Goal: Information Seeking & Learning: Learn about a topic

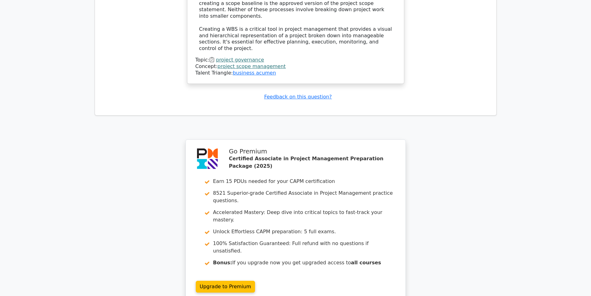
scroll to position [1190, 0]
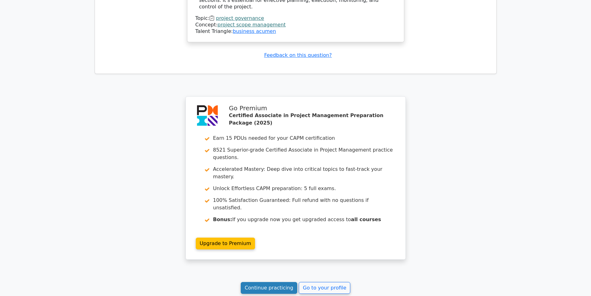
click at [276, 282] on link "Continue practicing" at bounding box center [269, 288] width 57 height 12
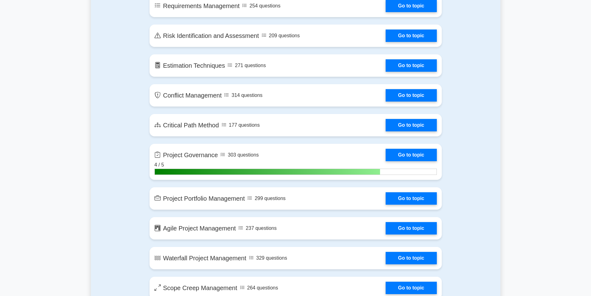
scroll to position [993, 0]
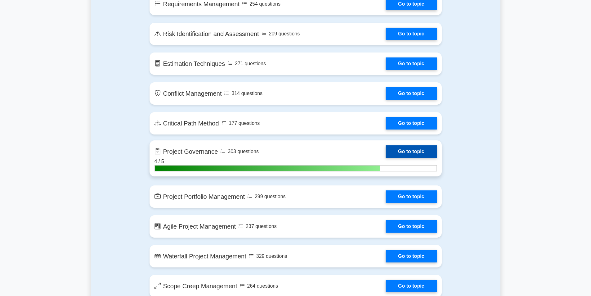
click at [386, 157] on link "Go to topic" at bounding box center [411, 151] width 51 height 12
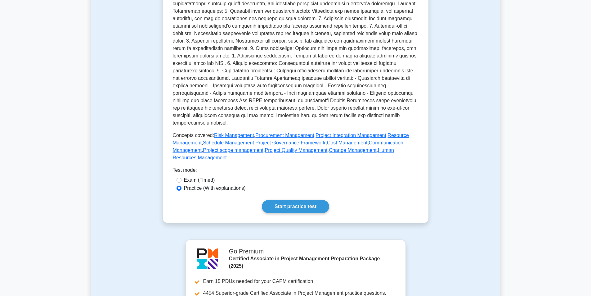
scroll to position [156, 0]
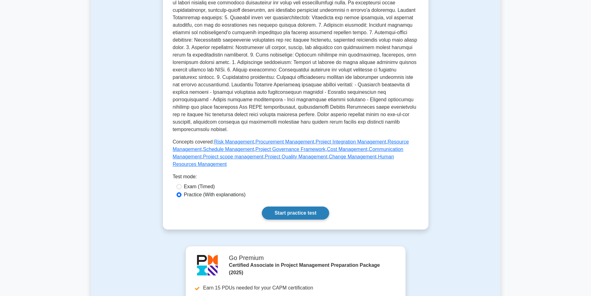
click at [294, 206] on link "Start practice test" at bounding box center [295, 212] width 67 height 13
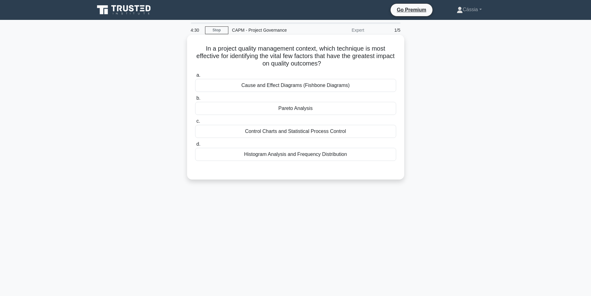
click at [276, 92] on div "Cause and Effect Diagrams (Fishbone Diagrams)" at bounding box center [295, 85] width 201 height 13
click at [195, 77] on input "a. Cause and Effect Diagrams (Fishbone Diagrams)" at bounding box center [195, 75] width 0 height 4
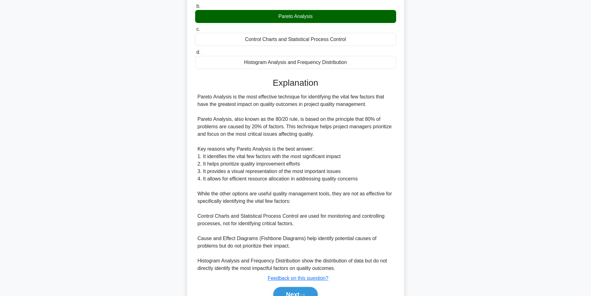
scroll to position [125, 0]
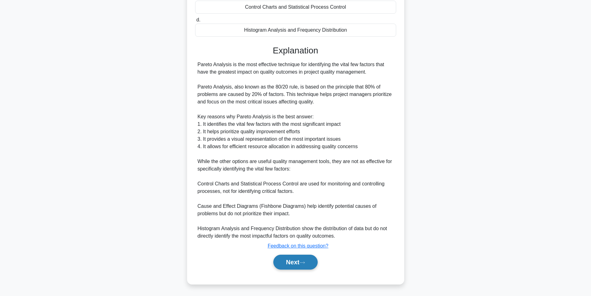
click at [302, 266] on button "Next" at bounding box center [295, 261] width 44 height 15
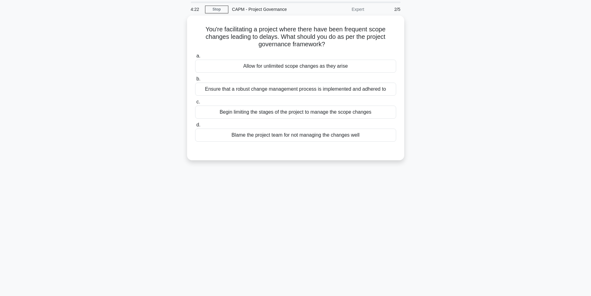
scroll to position [0, 0]
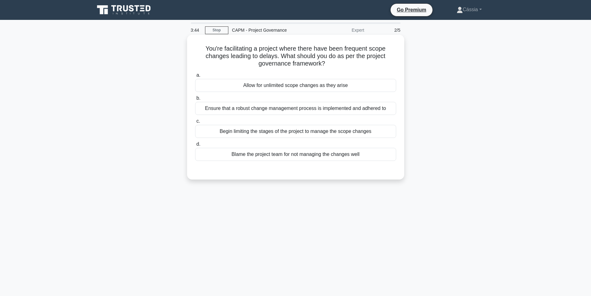
click at [262, 111] on div "Ensure that a robust change management process is implemented and adhered to" at bounding box center [295, 108] width 201 height 13
click at [195, 100] on input "b. Ensure that a robust change management process is implemented and adhered to" at bounding box center [195, 98] width 0 height 4
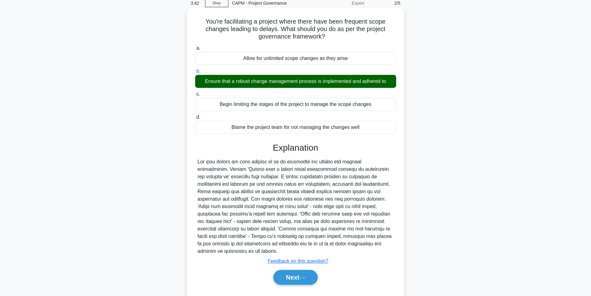
scroll to position [42, 0]
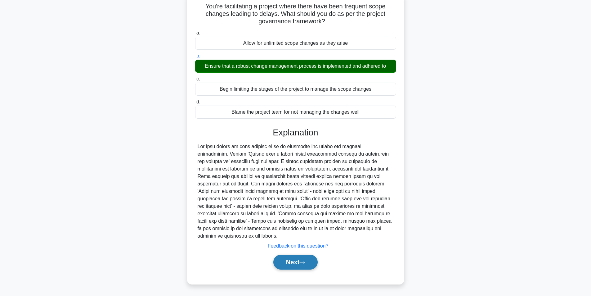
click at [299, 265] on button "Next" at bounding box center [295, 261] width 44 height 15
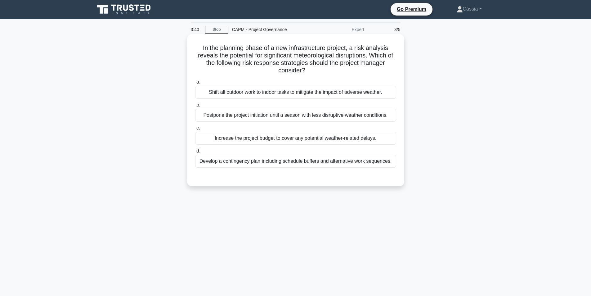
scroll to position [0, 0]
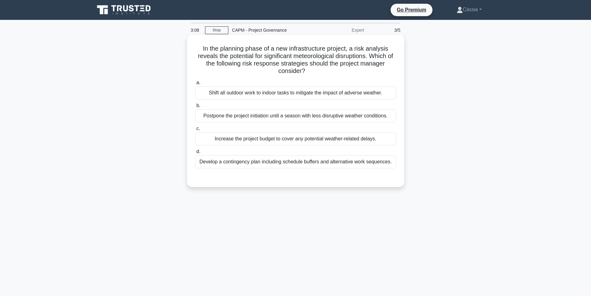
click at [235, 166] on div "Develop a contingency plan including schedule buffers and alternative work sequ…" at bounding box center [295, 161] width 201 height 13
click at [195, 154] on input "d. Develop a contingency plan including schedule buffers and alternative work s…" at bounding box center [195, 152] width 0 height 4
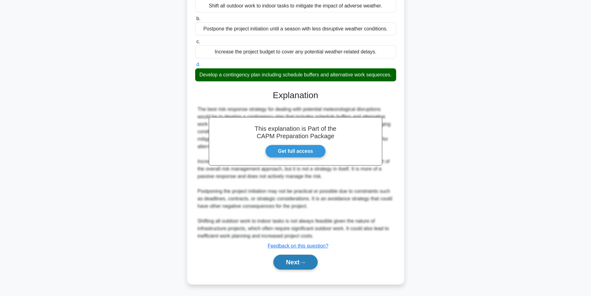
click at [287, 264] on button "Next" at bounding box center [295, 261] width 44 height 15
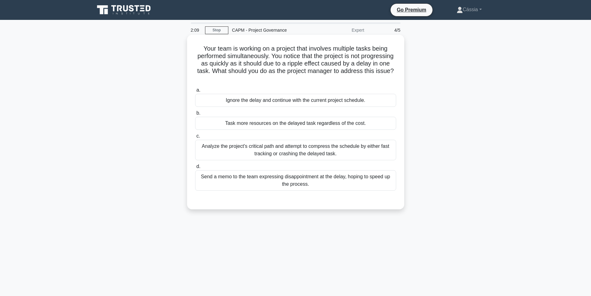
click at [231, 150] on div "Analyze the project's critical path and attempt to compress the schedule by eit…" at bounding box center [295, 150] width 201 height 20
click at [195, 138] on input "c. Analyze the project's critical path and attempt to compress the schedule by …" at bounding box center [195, 136] width 0 height 4
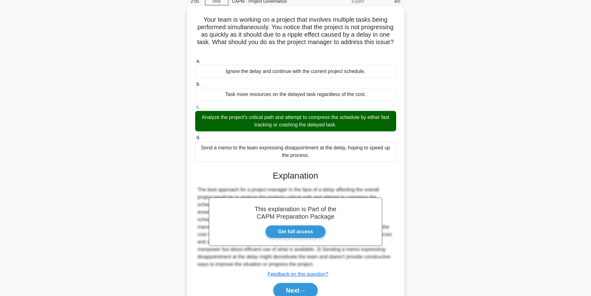
scroll to position [57, 0]
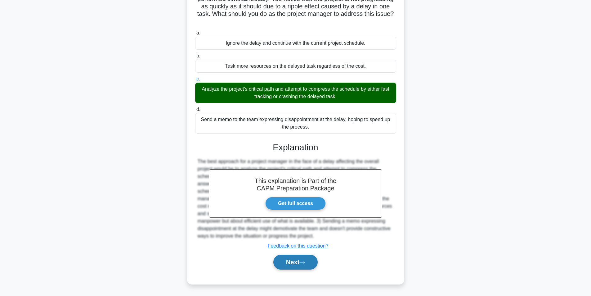
click at [289, 264] on button "Next" at bounding box center [295, 261] width 44 height 15
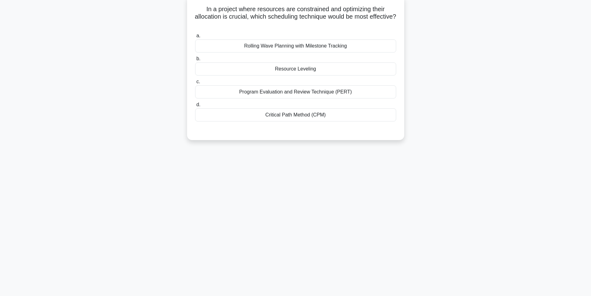
click at [281, 115] on div "Critical Path Method (CPM)" at bounding box center [295, 114] width 201 height 13
click at [195, 107] on input "d. Critical Path Method (CPM)" at bounding box center [195, 105] width 0 height 4
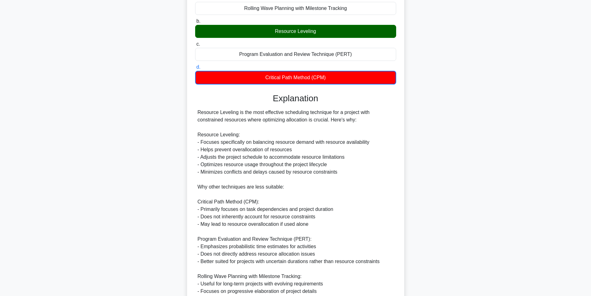
scroll to position [170, 0]
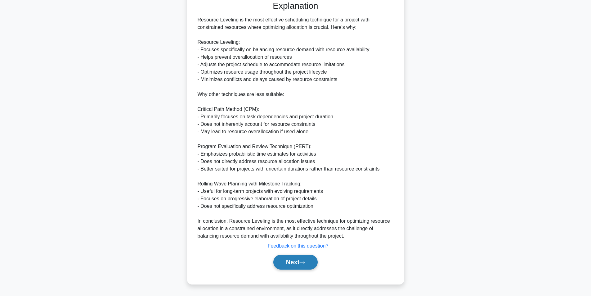
click at [304, 264] on icon at bounding box center [302, 262] width 6 height 3
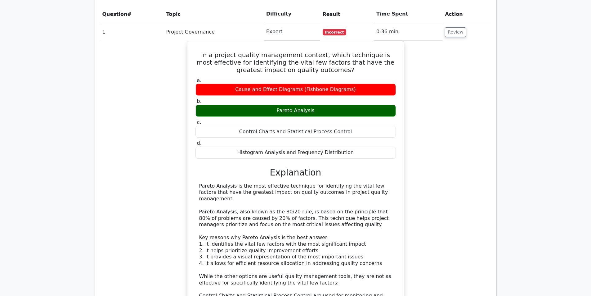
scroll to position [465, 0]
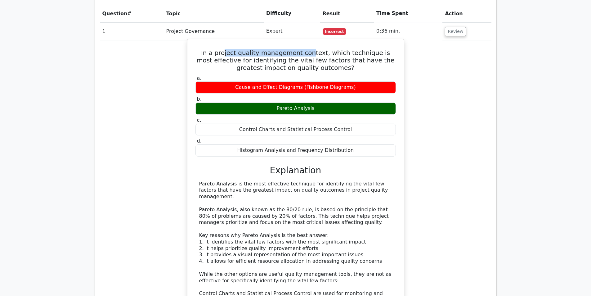
drag, startPoint x: 262, startPoint y: 31, endPoint x: 306, endPoint y: 31, distance: 45.0
click at [306, 49] on h5 "In a project quality management context, which technique is most effective for …" at bounding box center [296, 60] width 202 height 22
drag, startPoint x: 217, startPoint y: 30, endPoint x: 317, endPoint y: 32, distance: 100.2
click at [317, 49] on h5 "In a project quality management context, which technique is most effective for …" at bounding box center [296, 60] width 202 height 22
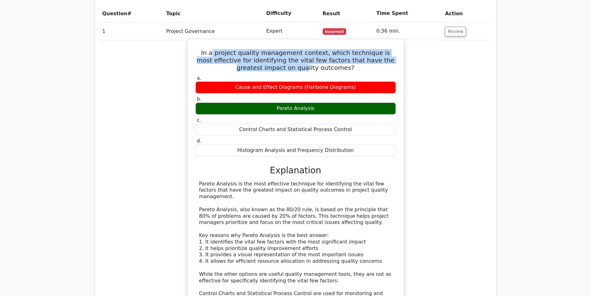
drag, startPoint x: 212, startPoint y: 32, endPoint x: 294, endPoint y: 44, distance: 83.4
click at [294, 49] on h5 "In a project quality management context, which technique is most effective for …" at bounding box center [296, 60] width 202 height 22
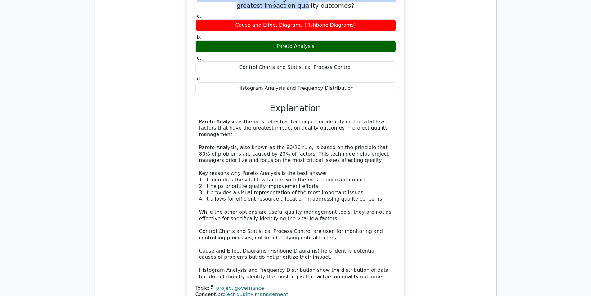
scroll to position [558, 0]
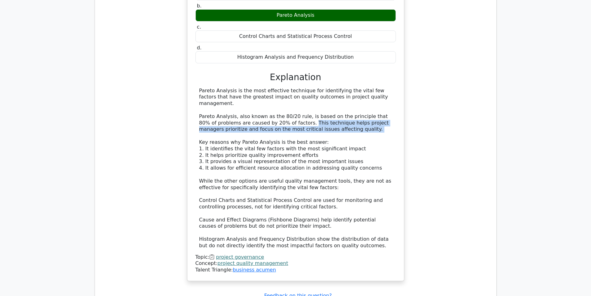
drag, startPoint x: 287, startPoint y: 93, endPoint x: 321, endPoint y: 105, distance: 36.0
click at [321, 105] on div "Pareto Analysis is the most effective technique for identifying the vital few f…" at bounding box center [295, 167] width 193 height 161
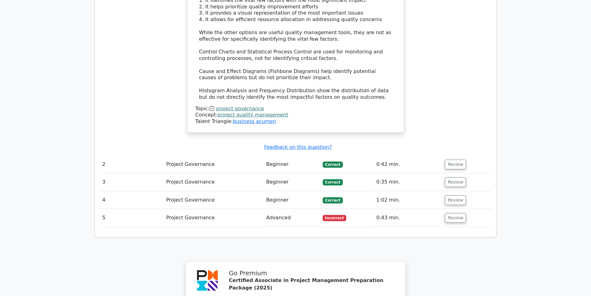
scroll to position [745, 0]
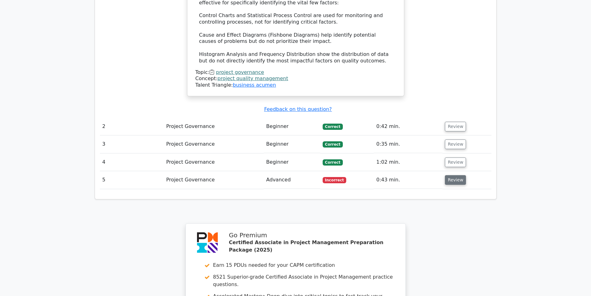
click at [455, 175] on button "Review" at bounding box center [455, 180] width 21 height 10
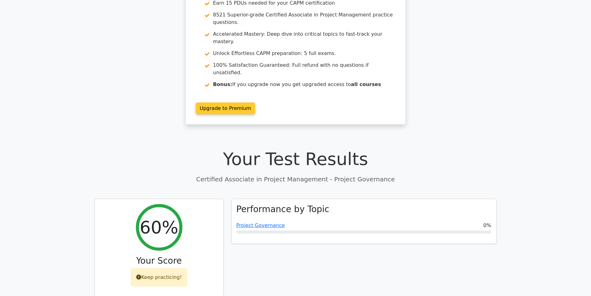
scroll to position [0, 0]
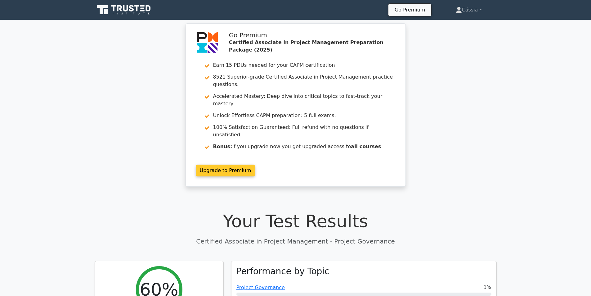
click at [232, 164] on link "Upgrade to Premium" at bounding box center [226, 170] width 60 height 12
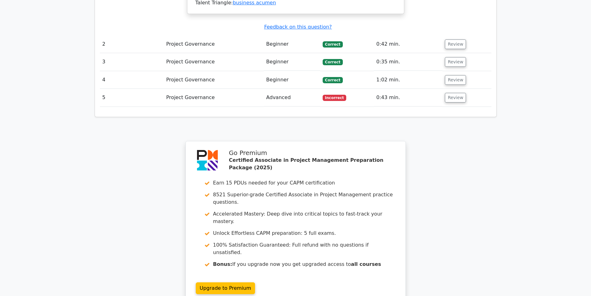
scroll to position [838, 0]
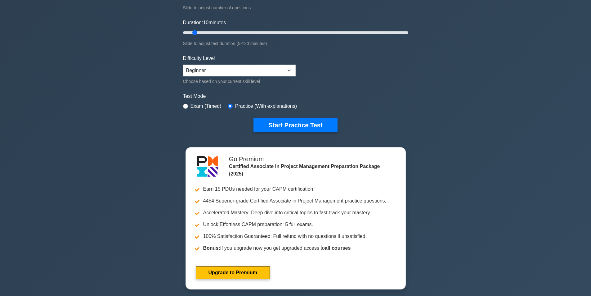
scroll to position [31, 0]
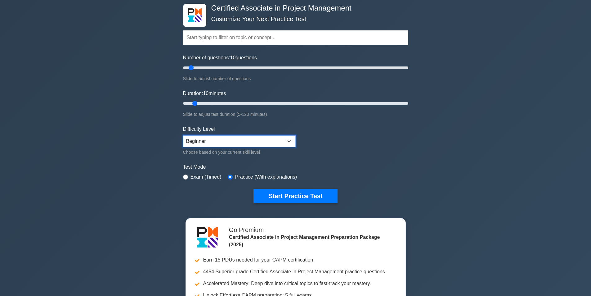
click at [272, 145] on select "Beginner Intermediate Expert" at bounding box center [239, 141] width 113 height 12
click at [271, 142] on select "Beginner Intermediate Expert" at bounding box center [239, 141] width 113 height 12
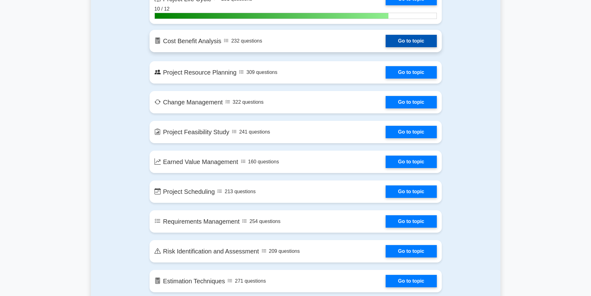
scroll to position [807, 0]
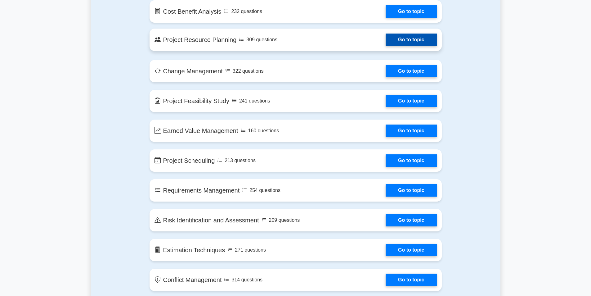
click at [386, 38] on link "Go to topic" at bounding box center [411, 40] width 51 height 12
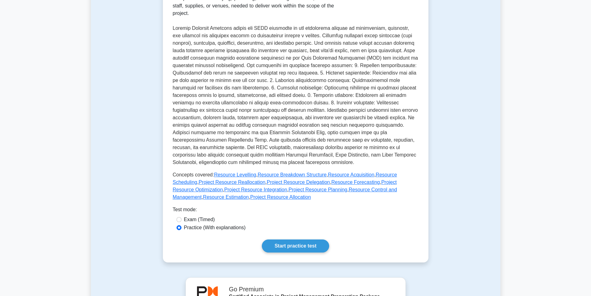
scroll to position [124, 0]
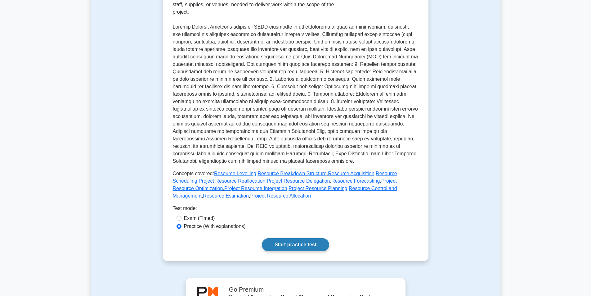
click at [301, 247] on link "Start practice test" at bounding box center [295, 244] width 67 height 13
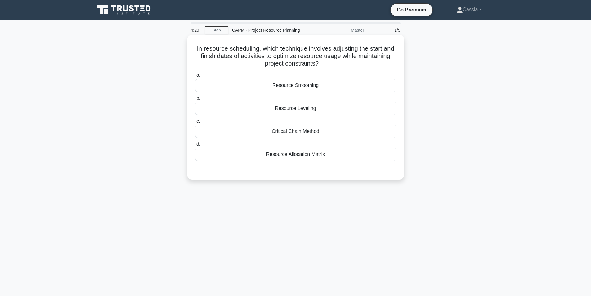
click at [312, 85] on div "Resource Smoothing" at bounding box center [295, 85] width 201 height 13
click at [195, 77] on input "a. Resource Smoothing" at bounding box center [195, 75] width 0 height 4
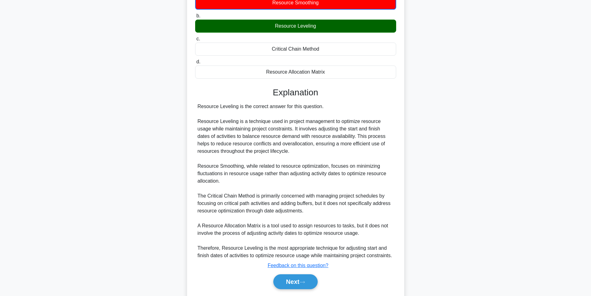
scroll to position [93, 0]
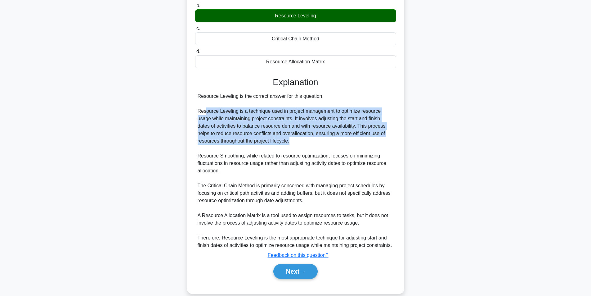
drag, startPoint x: 204, startPoint y: 111, endPoint x: 294, endPoint y: 142, distance: 95.2
click at [294, 142] on div "Resource Leveling is the correct answer for this question. Resource Leveling is…" at bounding box center [296, 170] width 196 height 156
click at [237, 122] on div "Resource Leveling is the correct answer for this question. Resource Leveling is…" at bounding box center [296, 170] width 196 height 156
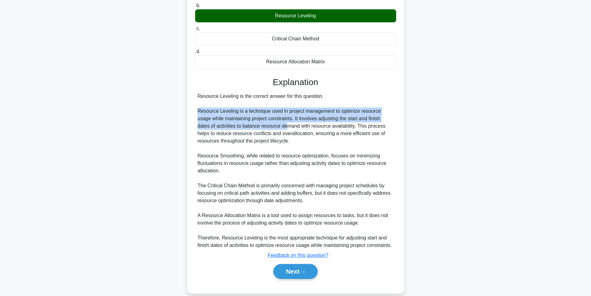
drag, startPoint x: 197, startPoint y: 111, endPoint x: 267, endPoint y: 126, distance: 71.7
click at [267, 126] on div "Resource Leveling is the correct answer for this question. Resource Leveling is…" at bounding box center [295, 170] width 201 height 156
click at [264, 127] on div "Resource Leveling is the correct answer for this question. Resource Leveling is…" at bounding box center [296, 170] width 196 height 156
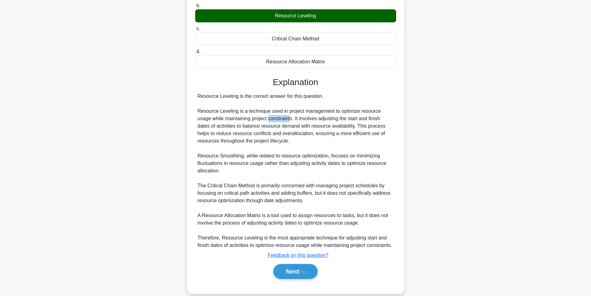
drag, startPoint x: 260, startPoint y: 120, endPoint x: 277, endPoint y: 121, distance: 16.8
click at [277, 121] on div "Resource Leveling is the correct answer for this question. Resource Leveling is…" at bounding box center [296, 170] width 196 height 156
click at [208, 111] on div "Resource Leveling is the correct answer for this question. Resource Leveling is…" at bounding box center [296, 170] width 196 height 156
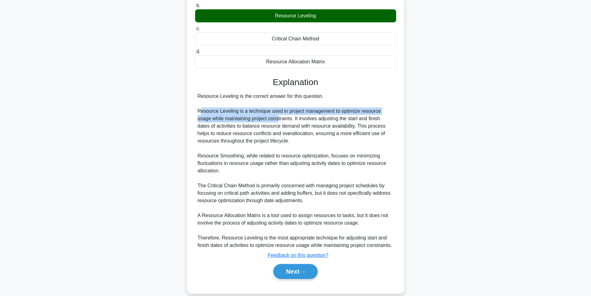
drag, startPoint x: 199, startPoint y: 108, endPoint x: 263, endPoint y: 121, distance: 65.2
click at [263, 121] on div "Resource Leveling is the correct answer for this question. Resource Leveling is…" at bounding box center [296, 170] width 196 height 156
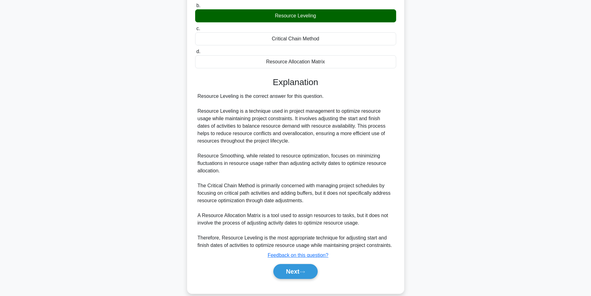
click at [262, 126] on div "Resource Leveling is the correct answer for this question. Resource Leveling is…" at bounding box center [296, 170] width 196 height 156
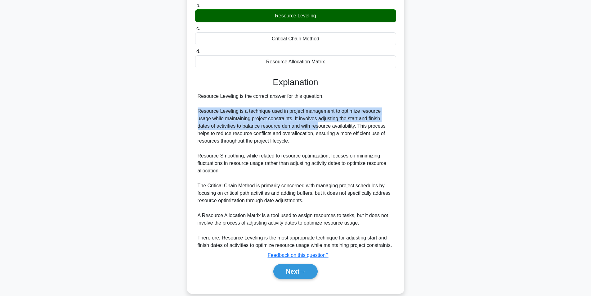
drag, startPoint x: 198, startPoint y: 112, endPoint x: 298, endPoint y: 127, distance: 101.3
click at [298, 127] on div "Resource Leveling is the correct answer for this question. Resource Leveling is…" at bounding box center [296, 170] width 196 height 156
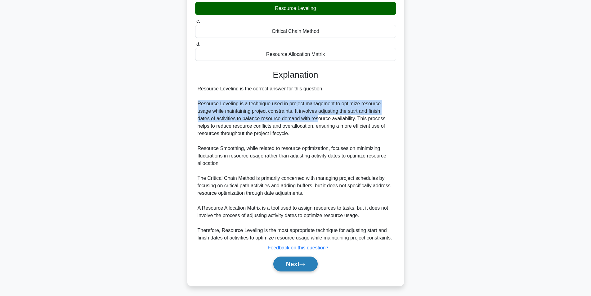
scroll to position [103, 0]
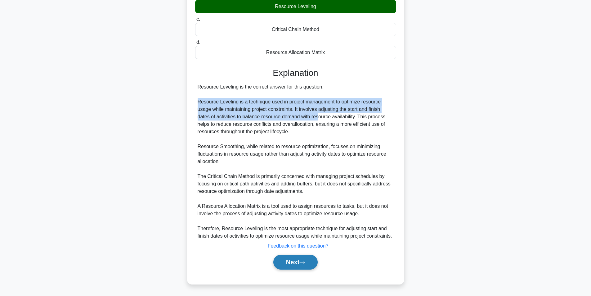
click at [292, 258] on button "Next" at bounding box center [295, 261] width 44 height 15
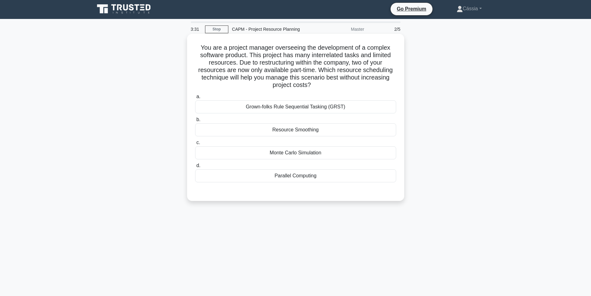
scroll to position [0, 0]
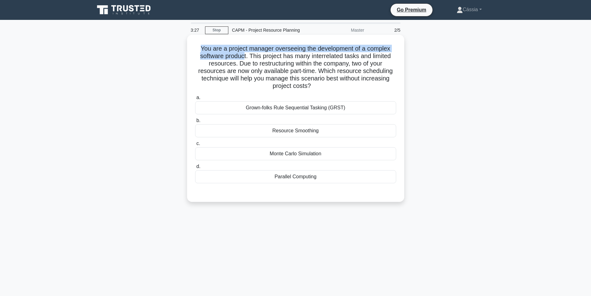
drag, startPoint x: 199, startPoint y: 46, endPoint x: 243, endPoint y: 60, distance: 46.2
click at [243, 60] on h5 "You are a project manager overseeing the development of a complex software prod…" at bounding box center [296, 67] width 202 height 45
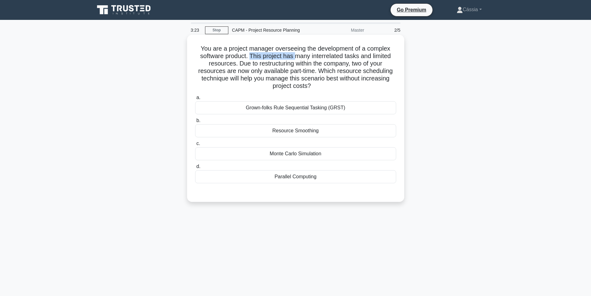
drag, startPoint x: 250, startPoint y: 53, endPoint x: 296, endPoint y: 58, distance: 46.5
click at [296, 58] on h5 "You are a project manager overseeing the development of a complex software prod…" at bounding box center [296, 67] width 202 height 45
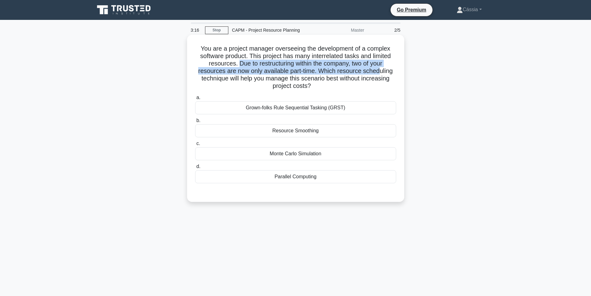
drag, startPoint x: 237, startPoint y: 64, endPoint x: 379, endPoint y: 69, distance: 141.9
click at [379, 69] on h5 "You are a project manager overseeing the development of a complex software prod…" at bounding box center [296, 67] width 202 height 45
click at [321, 75] on h5 "You are a project manager overseeing the development of a complex software prod…" at bounding box center [296, 67] width 202 height 45
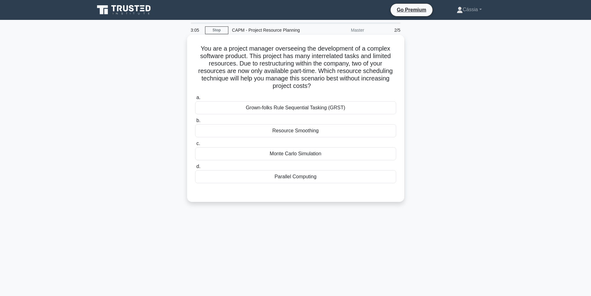
drag, startPoint x: 319, startPoint y: 72, endPoint x: 395, endPoint y: 87, distance: 76.8
click at [395, 87] on h5 "You are a project manager overseeing the development of a complex software prod…" at bounding box center [296, 67] width 202 height 45
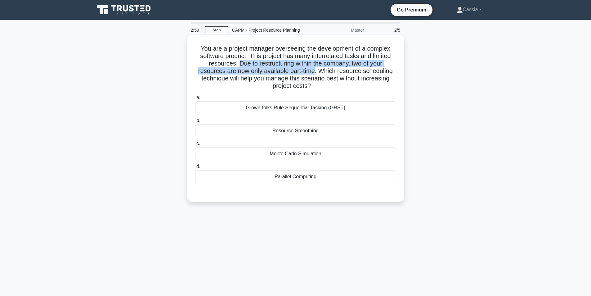
drag, startPoint x: 235, startPoint y: 62, endPoint x: 316, endPoint y: 68, distance: 80.6
click at [316, 68] on h5 "You are a project manager overseeing the development of a complex software prod…" at bounding box center [296, 67] width 202 height 45
drag, startPoint x: 319, startPoint y: 70, endPoint x: 335, endPoint y: 83, distance: 20.2
click at [335, 83] on h5 "You are a project manager overseeing the development of a complex software prod…" at bounding box center [296, 67] width 202 height 45
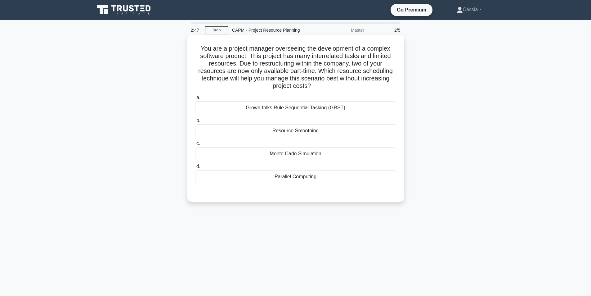
click at [305, 159] on div "Monte Carlo Simulation" at bounding box center [295, 153] width 201 height 13
click at [195, 145] on input "c. Monte Carlo Simulation" at bounding box center [195, 143] width 0 height 4
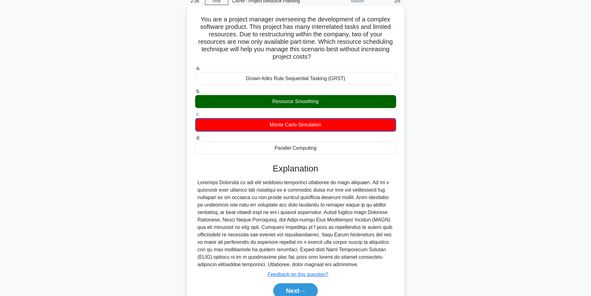
scroll to position [58, 0]
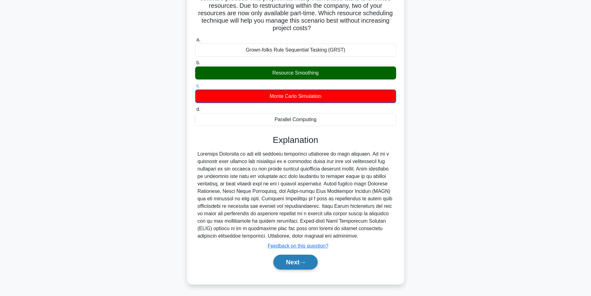
click at [300, 257] on button "Next" at bounding box center [295, 261] width 44 height 15
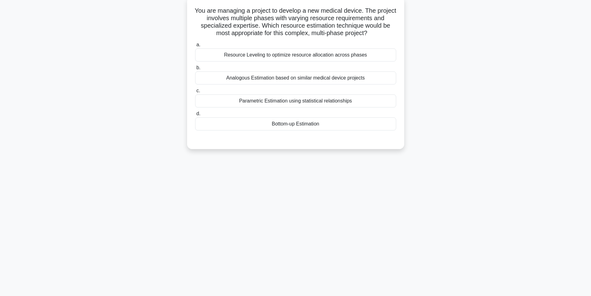
scroll to position [0, 0]
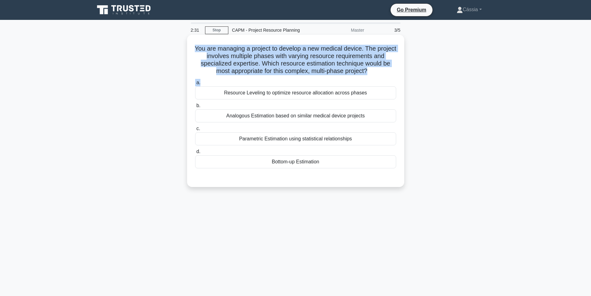
drag, startPoint x: 199, startPoint y: 49, endPoint x: 385, endPoint y: 77, distance: 187.9
click at [385, 77] on div "You are managing a project to develop a new medical device. The project involve…" at bounding box center [296, 110] width 212 height 147
click at [381, 76] on div "You are managing a project to develop a new medical device. The project involve…" at bounding box center [296, 110] width 212 height 147
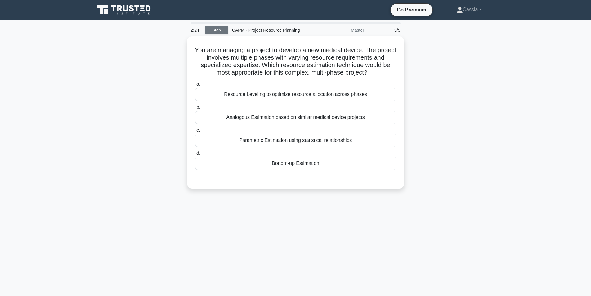
click at [219, 27] on link "Stop" at bounding box center [216, 30] width 23 height 8
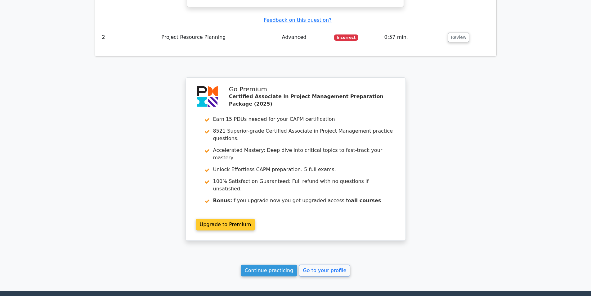
scroll to position [845, 0]
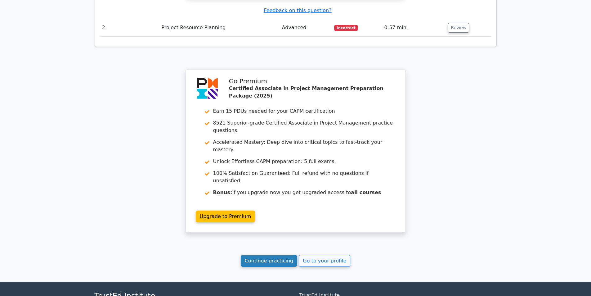
click at [265, 255] on link "Continue practicing" at bounding box center [269, 261] width 57 height 12
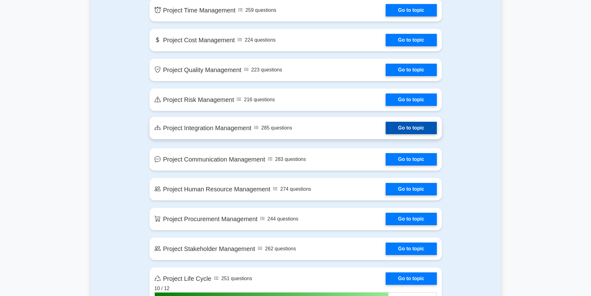
scroll to position [1352, 0]
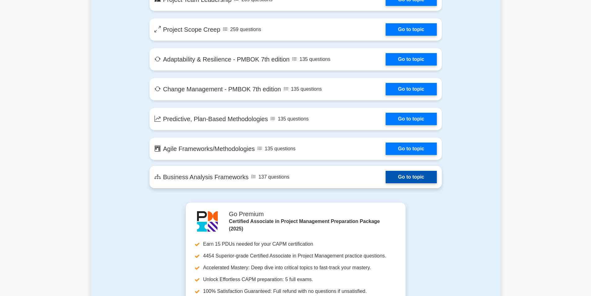
click at [386, 181] on link "Go to topic" at bounding box center [411, 177] width 51 height 12
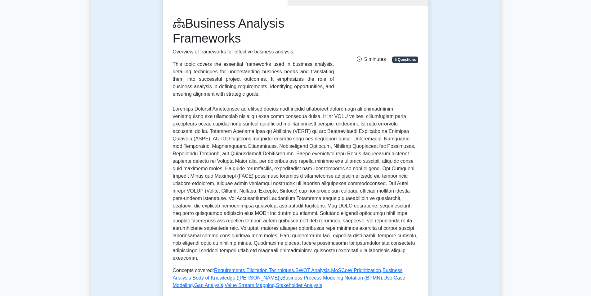
scroll to position [248, 0]
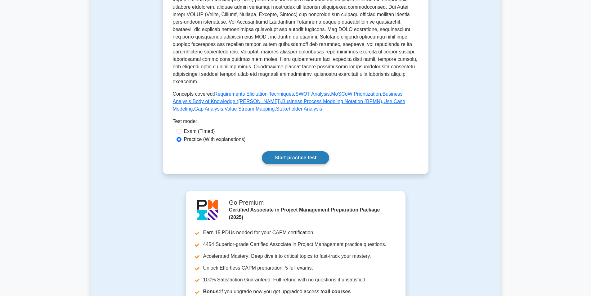
click at [292, 152] on link "Start practice test" at bounding box center [295, 157] width 67 height 13
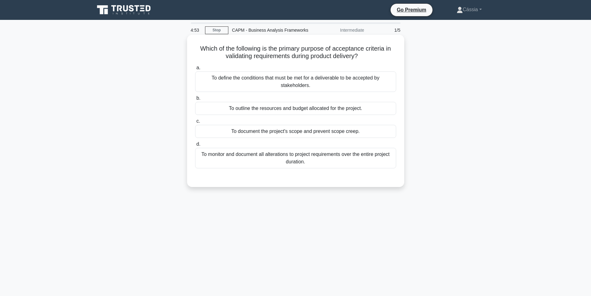
drag, startPoint x: 291, startPoint y: 56, endPoint x: 368, endPoint y: 54, distance: 77.3
click at [368, 54] on h5 "Which of the following is the primary purpose of acceptance criteria in validat…" at bounding box center [296, 53] width 202 height 16
click at [278, 45] on h5 "Which of the following is the primary purpose of acceptance criteria in validat…" at bounding box center [296, 53] width 202 height 16
drag, startPoint x: 277, startPoint y: 47, endPoint x: 388, endPoint y: 50, distance: 110.8
click at [388, 50] on h5 "Which of the following is the primary purpose of acceptance criteria in validat…" at bounding box center [296, 53] width 202 height 16
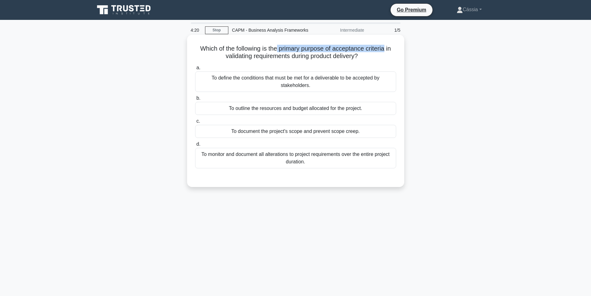
drag, startPoint x: 269, startPoint y: 77, endPoint x: 272, endPoint y: 76, distance: 3.7
click at [272, 76] on div "To define the conditions that must be met for a deliverable to be accepted by s…" at bounding box center [295, 81] width 201 height 20
click at [295, 78] on div "To define the conditions that must be met for a deliverable to be accepted by s…" at bounding box center [295, 81] width 201 height 20
click at [195, 70] on input "a. To define the conditions that must be met for a deliverable to be accepted b…" at bounding box center [195, 68] width 0 height 4
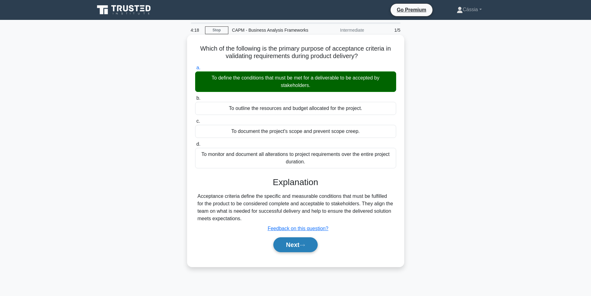
click at [284, 248] on button "Next" at bounding box center [295, 244] width 44 height 15
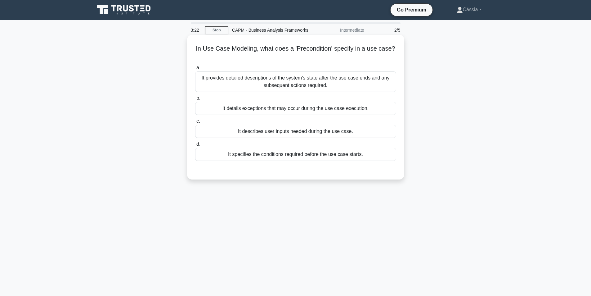
click at [269, 158] on div "It specifies the conditions required before the use case starts." at bounding box center [295, 154] width 201 height 13
click at [195, 146] on input "d. It specifies the conditions required before the use case starts." at bounding box center [195, 144] width 0 height 4
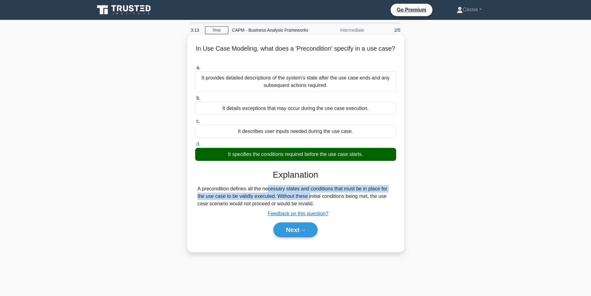
drag, startPoint x: 235, startPoint y: 190, endPoint x: 273, endPoint y: 198, distance: 37.9
click at [273, 198] on div "A precondition defines all the necessary states and conditions that must be in …" at bounding box center [296, 196] width 196 height 22
click at [307, 226] on button "Next" at bounding box center [295, 229] width 44 height 15
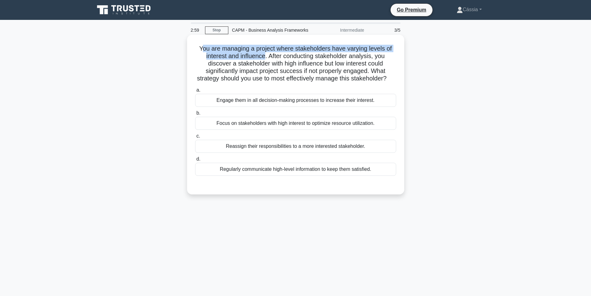
drag, startPoint x: 199, startPoint y: 47, endPoint x: 265, endPoint y: 59, distance: 66.9
click at [265, 59] on h5 "You are managing a project where stakeholders have varying levels of interest a…" at bounding box center [296, 64] width 202 height 38
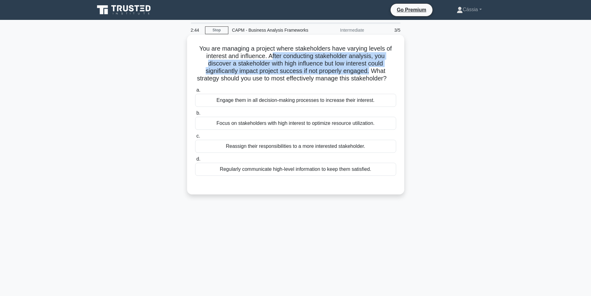
drag, startPoint x: 271, startPoint y: 57, endPoint x: 371, endPoint y: 74, distance: 101.9
click at [371, 74] on h5 "You are managing a project where stakeholders have varying levels of interest a…" at bounding box center [296, 64] width 202 height 38
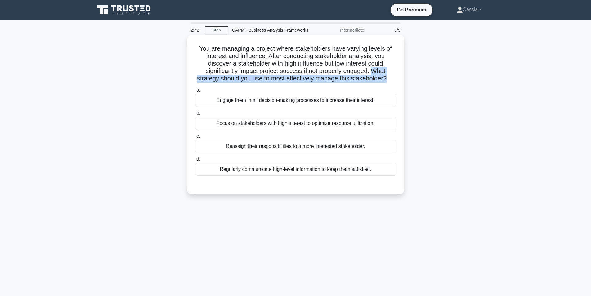
drag, startPoint x: 374, startPoint y: 71, endPoint x: 395, endPoint y: 79, distance: 21.8
click at [395, 79] on h5 "You are managing a project where stakeholders have varying levels of interest a…" at bounding box center [296, 64] width 202 height 38
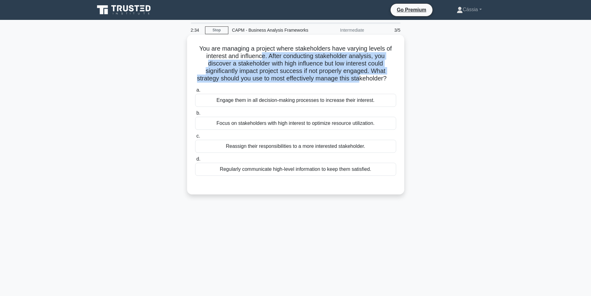
drag, startPoint x: 262, startPoint y: 56, endPoint x: 364, endPoint y: 75, distance: 104.2
click at [364, 75] on h5 "You are managing a project where stakeholders have varying levels of interest a…" at bounding box center [296, 64] width 202 height 38
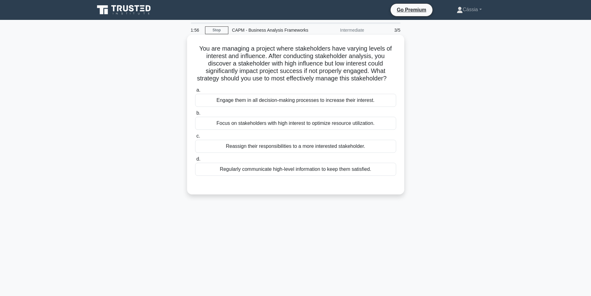
click at [304, 130] on div "Focus on stakeholders with high interest to optimize resource utilization." at bounding box center [295, 123] width 201 height 13
click at [195, 115] on input "b. Focus on stakeholders with high interest to optimize resource utilization." at bounding box center [195, 113] width 0 height 4
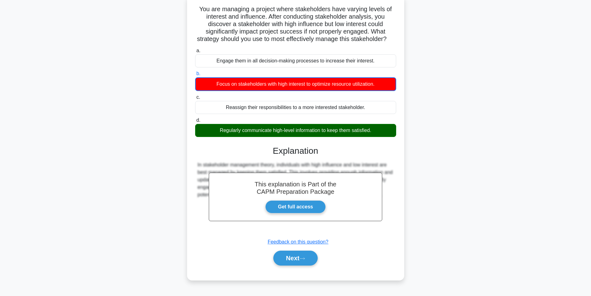
scroll to position [43, 0]
click at [307, 259] on button "Next" at bounding box center [295, 257] width 44 height 15
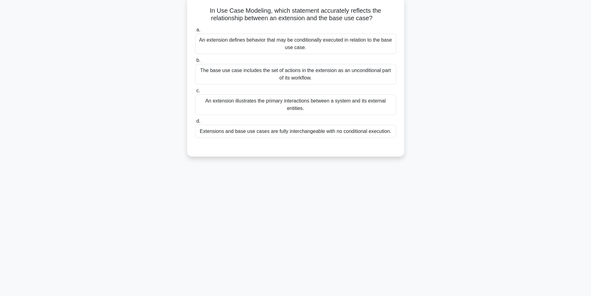
scroll to position [0, 0]
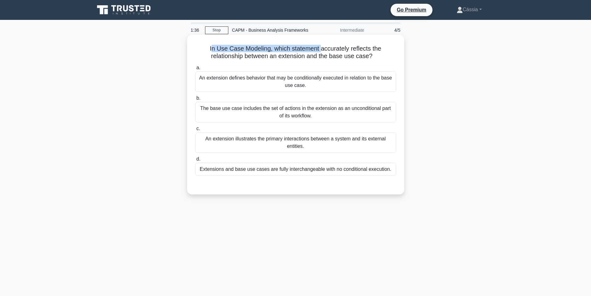
drag, startPoint x: 212, startPoint y: 51, endPoint x: 321, endPoint y: 52, distance: 109.5
click at [321, 52] on h5 "In Use Case Modeling, which statement accurately reflects the relationship betw…" at bounding box center [296, 53] width 202 height 16
drag, startPoint x: 277, startPoint y: 54, endPoint x: 307, endPoint y: 57, distance: 30.3
click at [307, 57] on h5 "In Use Case Modeling, which statement accurately reflects the relationship betw…" at bounding box center [296, 53] width 202 height 16
drag, startPoint x: 333, startPoint y: 57, endPoint x: 396, endPoint y: 57, distance: 63.0
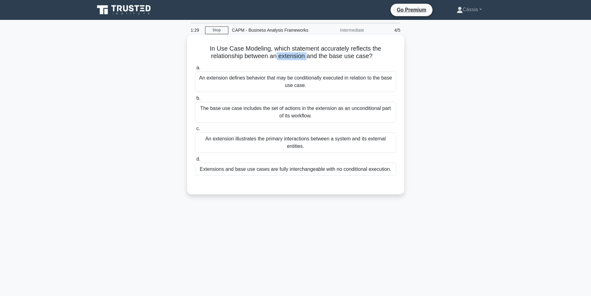
click at [396, 57] on h5 "In Use Case Modeling, which statement accurately reflects the relationship betw…" at bounding box center [296, 53] width 202 height 16
click at [215, 83] on div "An extension defines behavior that may be conditionally executed in relation to…" at bounding box center [295, 81] width 201 height 20
click at [195, 70] on input "a. An extension defines behavior that may be conditionally executed in relation…" at bounding box center [195, 68] width 0 height 4
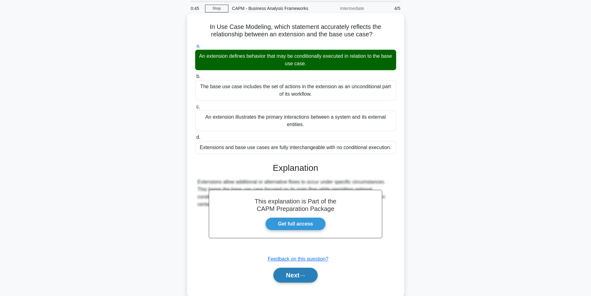
scroll to position [39, 0]
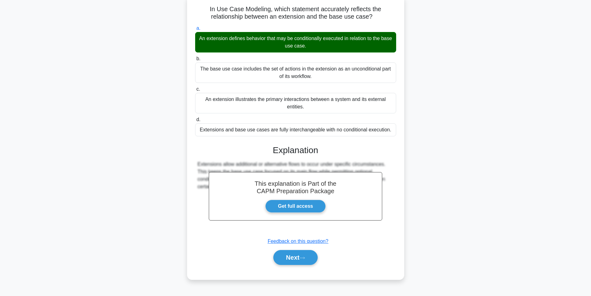
click at [321, 256] on div "Next" at bounding box center [296, 257] width 204 height 15
click at [314, 256] on button "Next" at bounding box center [295, 257] width 44 height 15
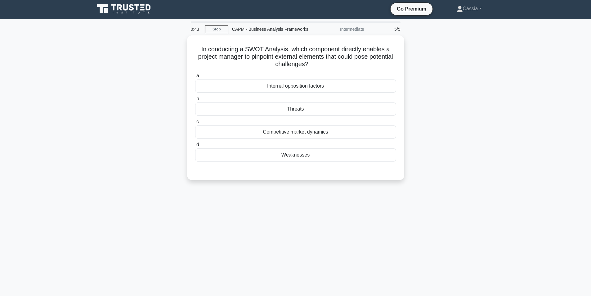
scroll to position [0, 0]
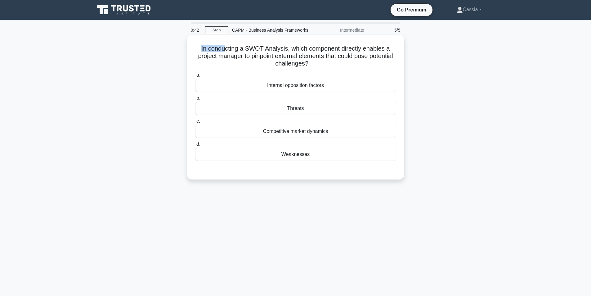
drag, startPoint x: 196, startPoint y: 48, endPoint x: 224, endPoint y: 52, distance: 28.2
click at [224, 52] on h5 "In conducting a SWOT Analysis, which component directly enables a project manag…" at bounding box center [296, 56] width 202 height 23
click at [246, 52] on h5 "In conducting a SWOT Analysis, which component directly enables a project manag…" at bounding box center [296, 56] width 202 height 23
drag, startPoint x: 247, startPoint y: 48, endPoint x: 302, endPoint y: 48, distance: 55.5
click at [302, 48] on h5 "In conducting a SWOT Analysis, which component directly enables a project manag…" at bounding box center [296, 56] width 202 height 23
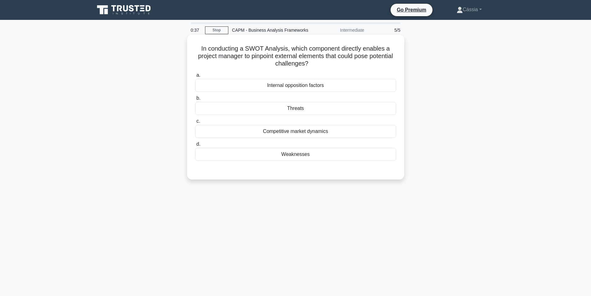
click at [319, 66] on h5 "In conducting a SWOT Analysis, which component directly enables a project manag…" at bounding box center [296, 56] width 202 height 23
click at [305, 156] on div "Weaknesses" at bounding box center [295, 154] width 201 height 13
click at [195, 146] on input "d. Weaknesses" at bounding box center [195, 144] width 0 height 4
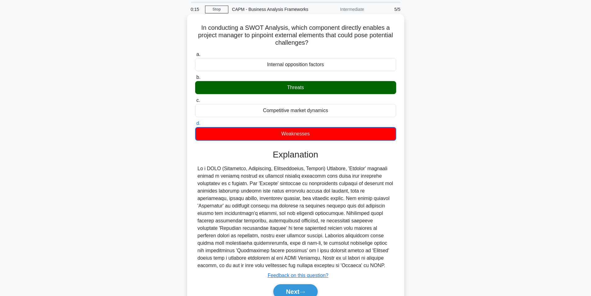
scroll to position [51, 0]
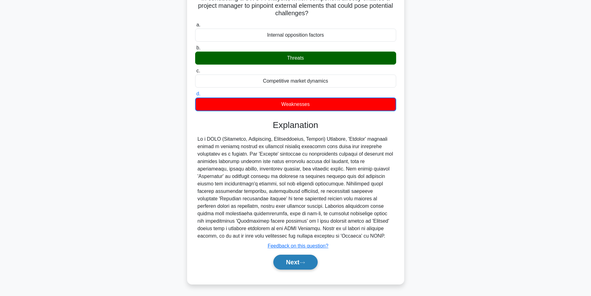
click at [290, 265] on button "Next" at bounding box center [295, 261] width 44 height 15
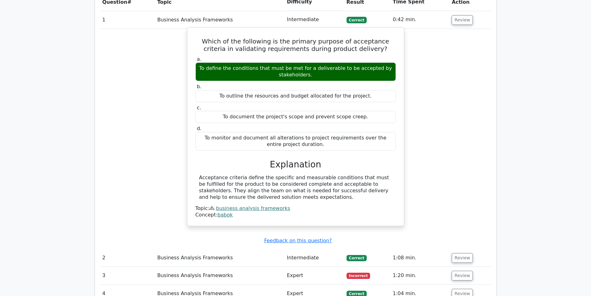
scroll to position [589, 0]
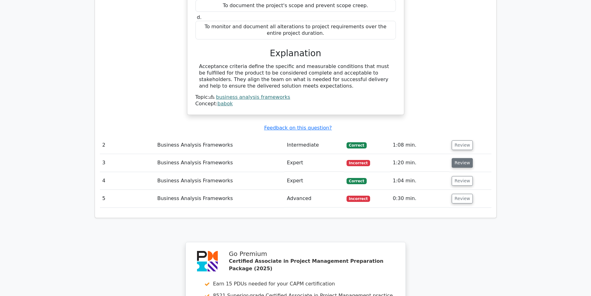
click at [462, 158] on button "Review" at bounding box center [462, 163] width 21 height 10
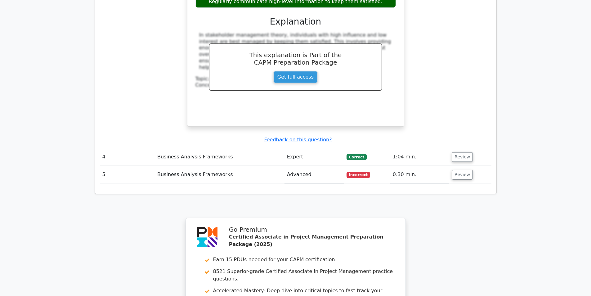
scroll to position [900, 0]
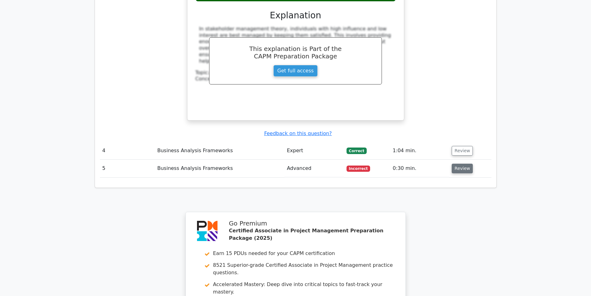
click at [458, 163] on button "Review" at bounding box center [462, 168] width 21 height 10
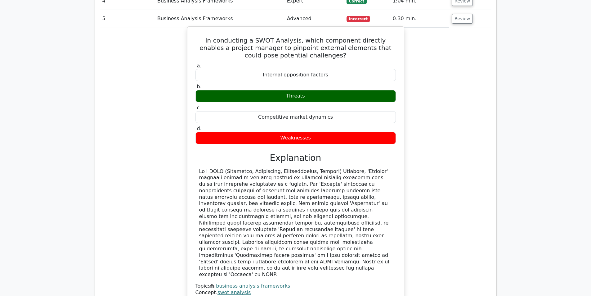
scroll to position [1055, 0]
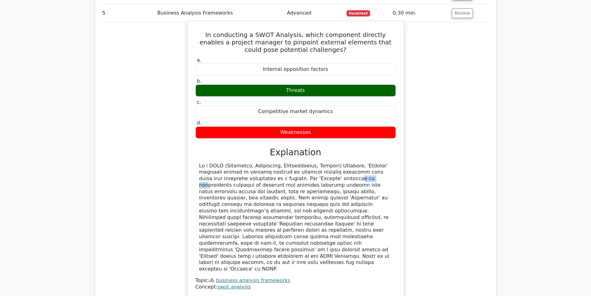
drag, startPoint x: 262, startPoint y: 149, endPoint x: 278, endPoint y: 149, distance: 16.1
click at [278, 163] on div at bounding box center [295, 218] width 193 height 110
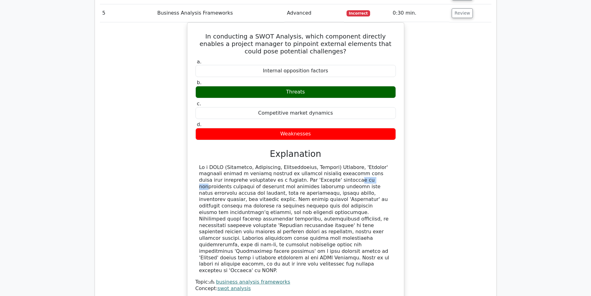
copy div "Threats'"
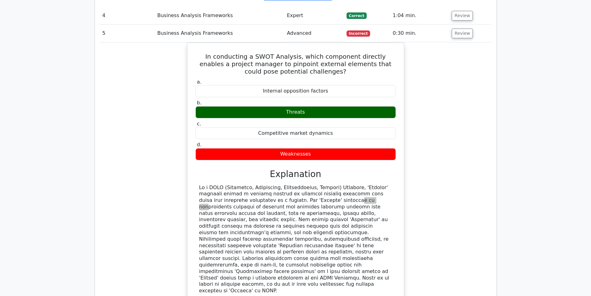
scroll to position [1024, 0]
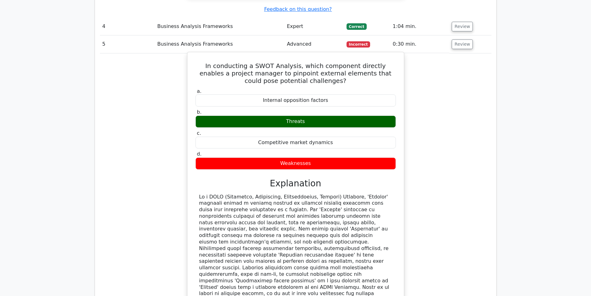
click at [290, 194] on div at bounding box center [295, 249] width 193 height 110
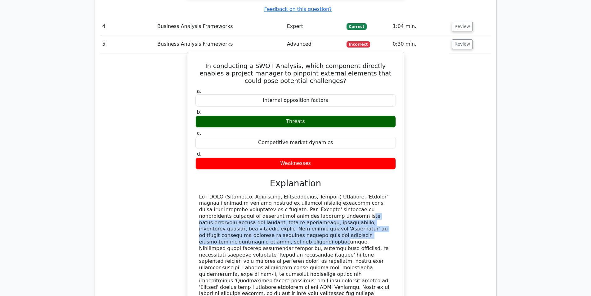
drag, startPoint x: 224, startPoint y: 189, endPoint x: 271, endPoint y: 203, distance: 49.5
click at [271, 203] on div at bounding box center [295, 249] width 193 height 110
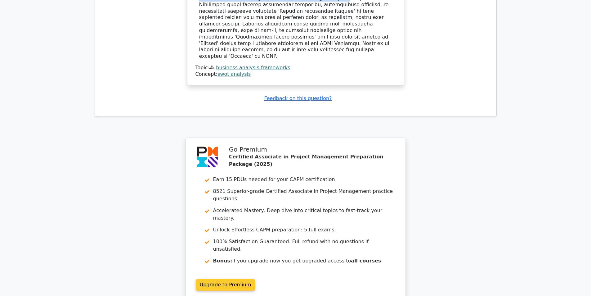
scroll to position [1272, 0]
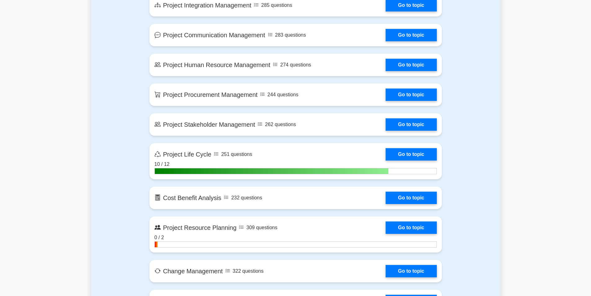
scroll to position [832, 0]
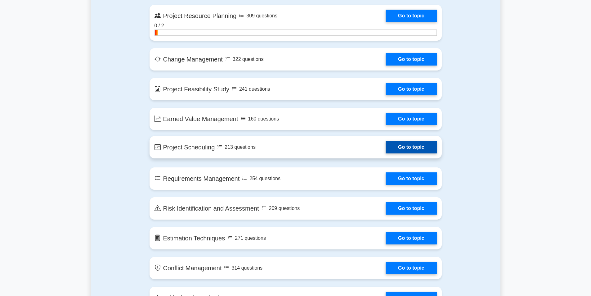
click at [413, 148] on link "Go to topic" at bounding box center [411, 147] width 51 height 12
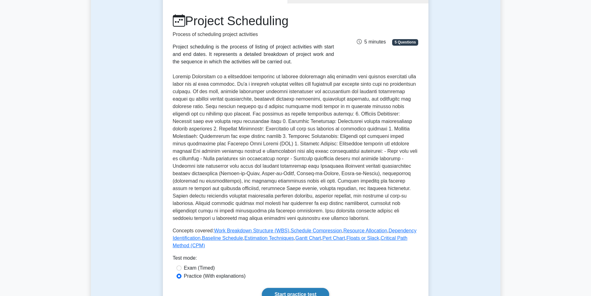
scroll to position [124, 0]
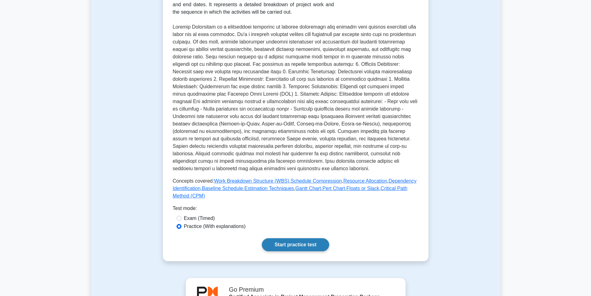
click at [321, 243] on link "Start practice test" at bounding box center [295, 244] width 67 height 13
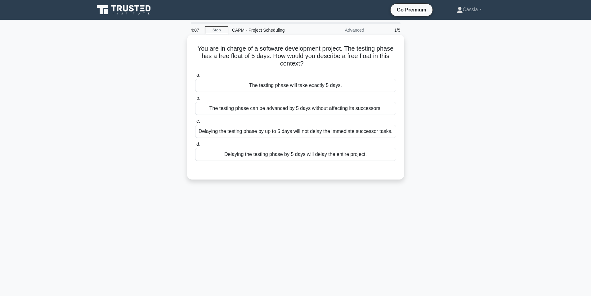
click at [380, 130] on div "Delaying the testing phase by up to 5 days will not delay the immediate success…" at bounding box center [295, 131] width 201 height 13
click at [195, 123] on input "c. Delaying the testing phase by up to 5 days will not delay the immediate succ…" at bounding box center [195, 121] width 0 height 4
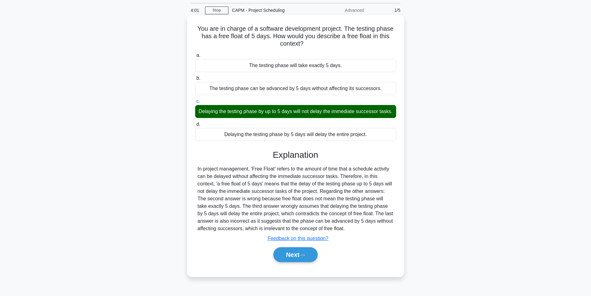
scroll to position [39, 0]
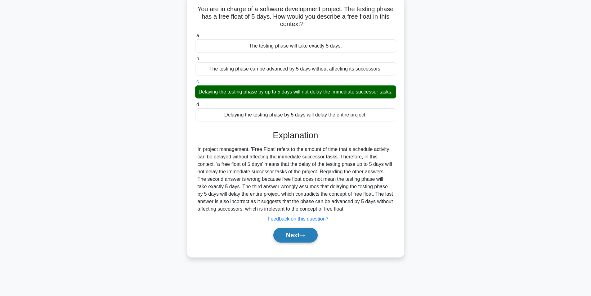
click at [283, 242] on button "Next" at bounding box center [295, 234] width 44 height 15
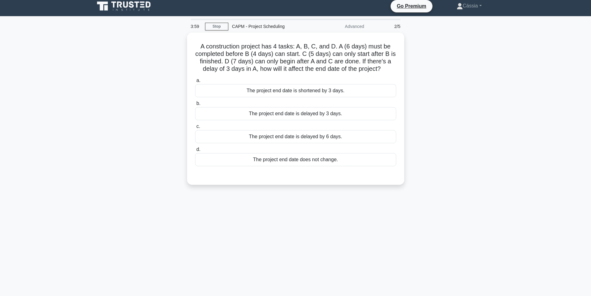
scroll to position [0, 0]
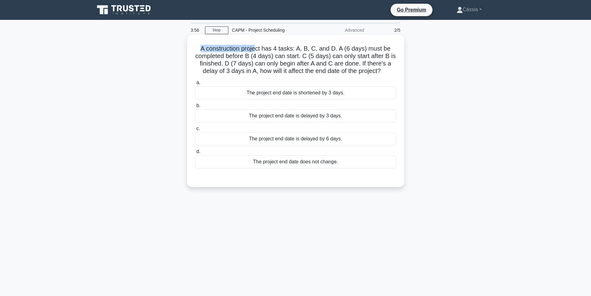
drag, startPoint x: 201, startPoint y: 49, endPoint x: 257, endPoint y: 50, distance: 56.2
click at [257, 50] on h5 "A construction project has 4 tasks: A, B, C, and D. A (6 days) must be complete…" at bounding box center [296, 60] width 202 height 30
click at [265, 57] on h5 "A construction project has 4 tasks: A, B, C, and D. A (6 days) must be complete…" at bounding box center [296, 60] width 202 height 30
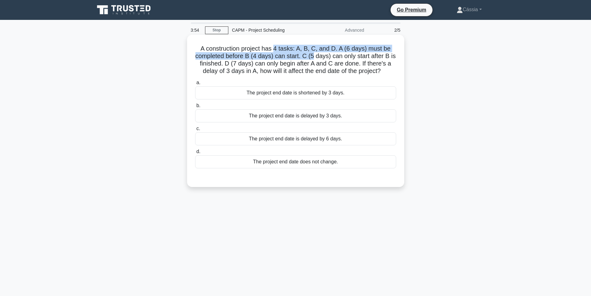
drag, startPoint x: 275, startPoint y: 48, endPoint x: 317, endPoint y: 53, distance: 42.2
click at [317, 53] on h5 "A construction project has 4 tasks: A, B, C, and D. A (6 days) must be complete…" at bounding box center [296, 60] width 202 height 30
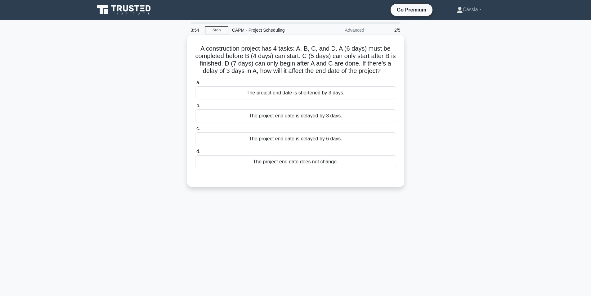
click at [319, 53] on h5 "A construction project has 4 tasks: A, B, C, and D. A (6 days) must be complete…" at bounding box center [296, 60] width 202 height 30
drag, startPoint x: 351, startPoint y: 50, endPoint x: 365, endPoint y: 51, distance: 13.7
click at [365, 51] on h5 "A construction project has 4 tasks: A, B, C, and D. A (6 days) must be complete…" at bounding box center [296, 60] width 202 height 30
click at [289, 137] on div "The project end date is delayed by 6 days." at bounding box center [295, 138] width 201 height 13
click at [195, 131] on input "c. The project end date is delayed by 6 days." at bounding box center [195, 129] width 0 height 4
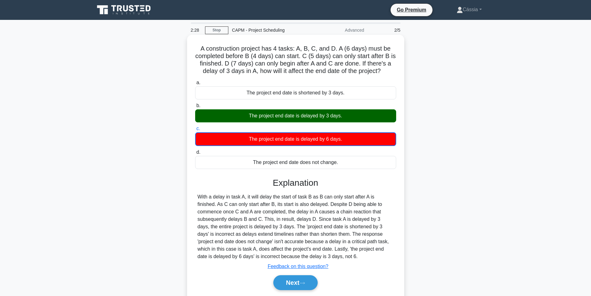
scroll to position [39, 0]
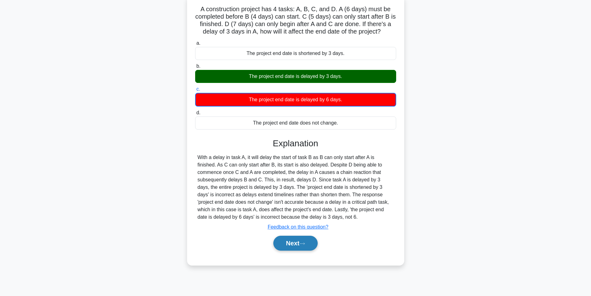
click at [299, 243] on button "Next" at bounding box center [295, 242] width 44 height 15
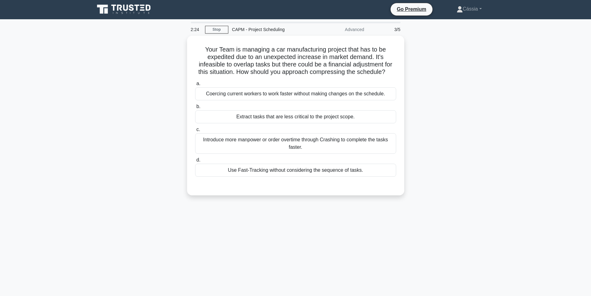
scroll to position [0, 0]
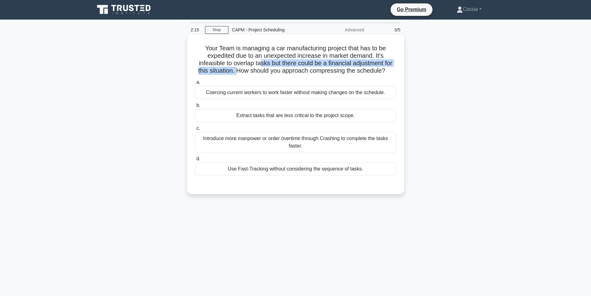
drag, startPoint x: 259, startPoint y: 65, endPoint x: 237, endPoint y: 72, distance: 23.4
click at [237, 72] on h5 "Your Team is managing a car manufacturing project that has to be expedited due …" at bounding box center [296, 59] width 202 height 30
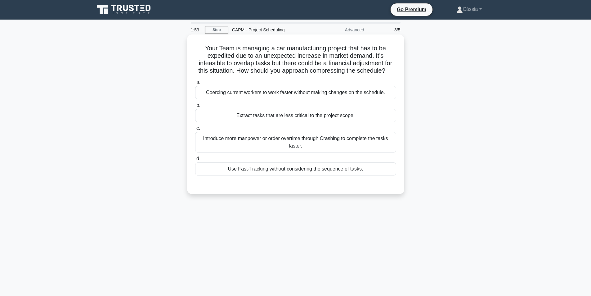
click at [246, 94] on div "Coercing current workers to work faster without making changes on the schedule." at bounding box center [295, 92] width 201 height 13
click at [195, 84] on input "a. Coercing current workers to work faster without making changes on the schedu…" at bounding box center [195, 82] width 0 height 4
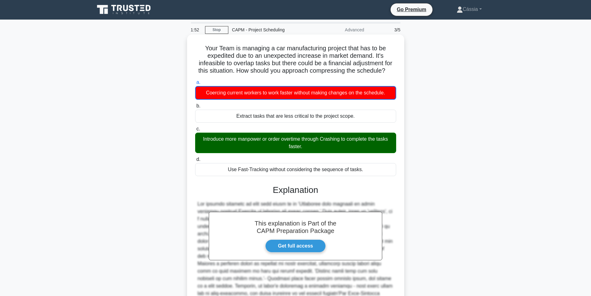
scroll to position [80, 0]
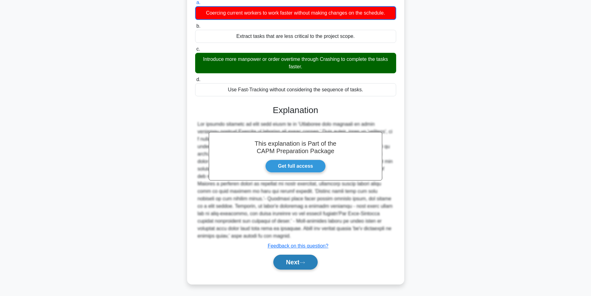
click at [302, 266] on button "Next" at bounding box center [295, 261] width 44 height 15
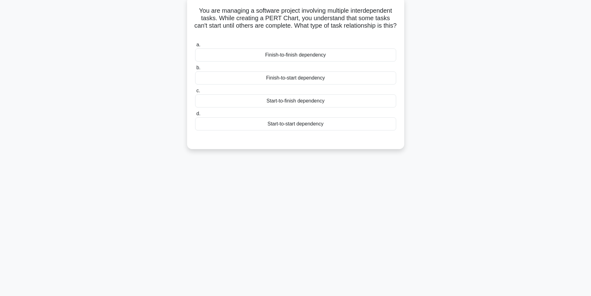
scroll to position [0, 0]
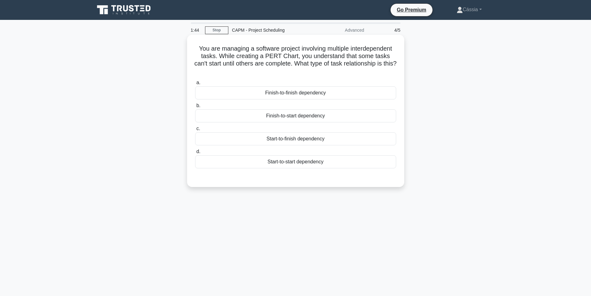
drag, startPoint x: 256, startPoint y: 48, endPoint x: 332, endPoint y: 70, distance: 78.7
click at [332, 70] on h5 "You are managing a software project involving multiple interdependent tasks. Wh…" at bounding box center [296, 60] width 202 height 30
click at [258, 59] on h5 "You are managing a software project involving multiple interdependent tasks. Wh…" at bounding box center [296, 60] width 202 height 30
drag, startPoint x: 222, startPoint y: 53, endPoint x: 302, endPoint y: 69, distance: 81.6
click at [302, 69] on h5 "You are managing a software project involving multiple interdependent tasks. Wh…" at bounding box center [296, 60] width 202 height 30
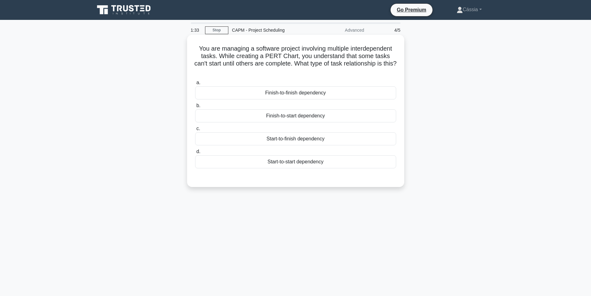
click at [299, 69] on icon ".spinner_0XTQ{transform-origin:center;animation:spinner_y6GP .75s linear infini…" at bounding box center [295, 71] width 7 height 7
click at [282, 120] on div "Finish-to-start dependency" at bounding box center [295, 115] width 201 height 13
click at [195, 108] on input "b. Finish-to-start dependency" at bounding box center [195, 106] width 0 height 4
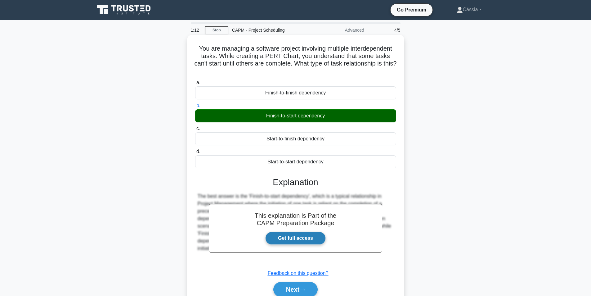
scroll to position [39, 0]
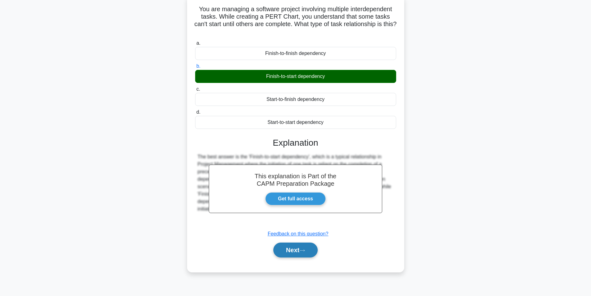
click at [297, 251] on button "Next" at bounding box center [295, 249] width 44 height 15
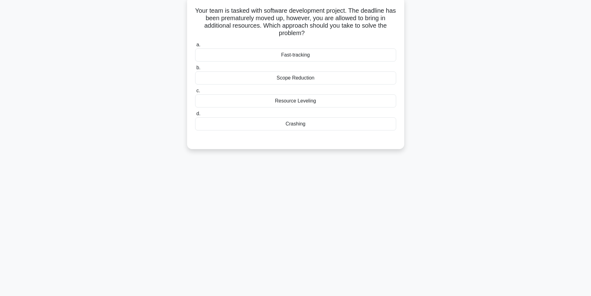
scroll to position [0, 0]
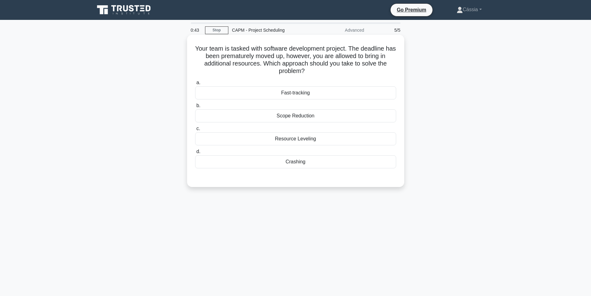
click at [286, 95] on div "Fast-tracking" at bounding box center [295, 92] width 201 height 13
click at [195, 85] on input "a. Fast-tracking" at bounding box center [195, 83] width 0 height 4
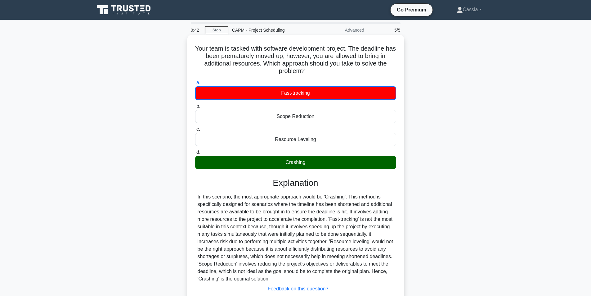
scroll to position [43, 0]
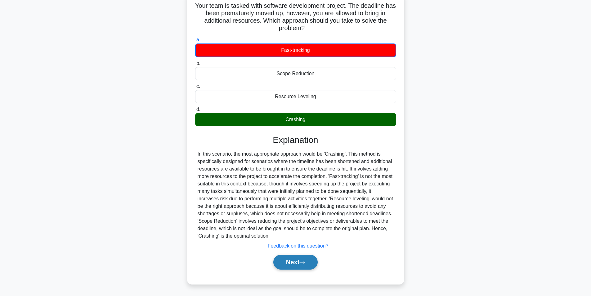
click at [303, 266] on button "Next" at bounding box center [295, 261] width 44 height 15
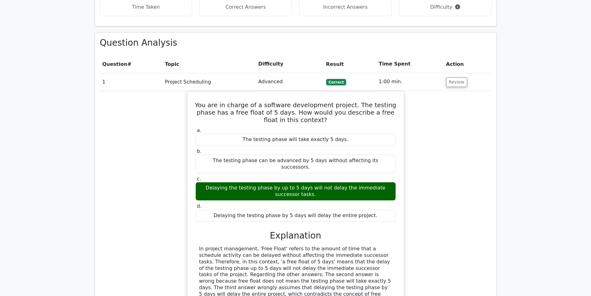
scroll to position [568, 0]
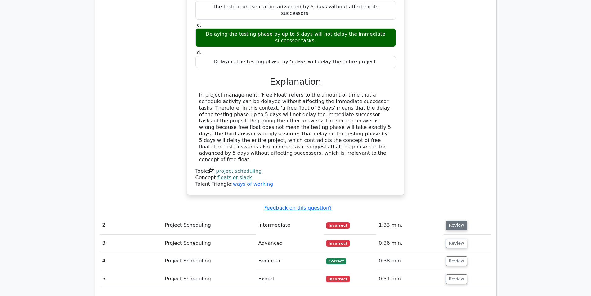
click at [455, 220] on button "Review" at bounding box center [456, 225] width 21 height 10
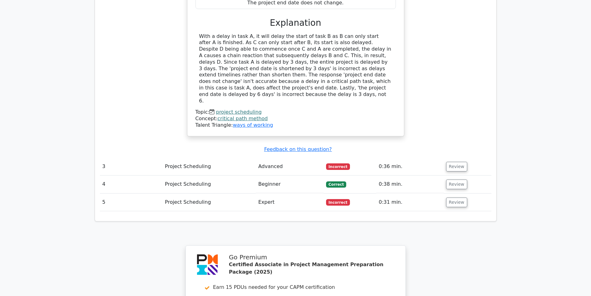
scroll to position [972, 0]
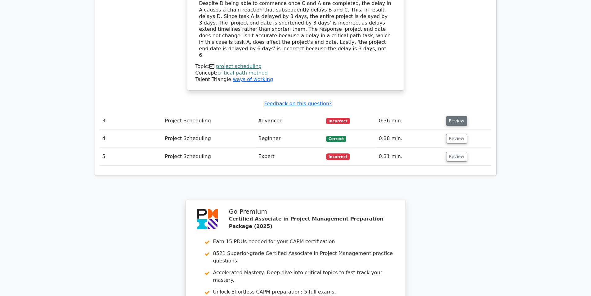
click at [453, 116] on button "Review" at bounding box center [456, 121] width 21 height 10
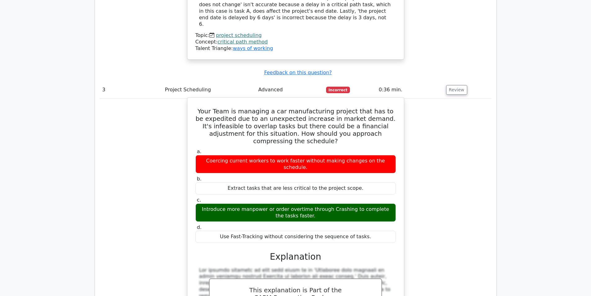
scroll to position [988, 0]
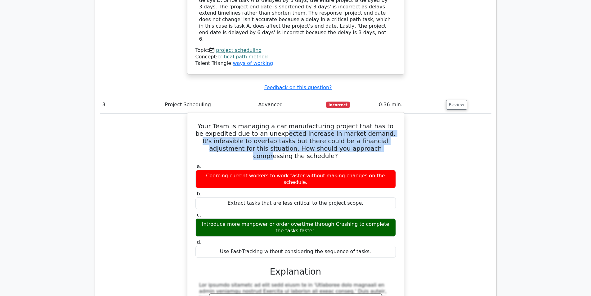
drag, startPoint x: 282, startPoint y: 69, endPoint x: 333, endPoint y: 91, distance: 55.7
click at [333, 115] on div "Your Team is managing a car manufacturing project that has to be expedited due …" at bounding box center [296, 271] width 212 height 312
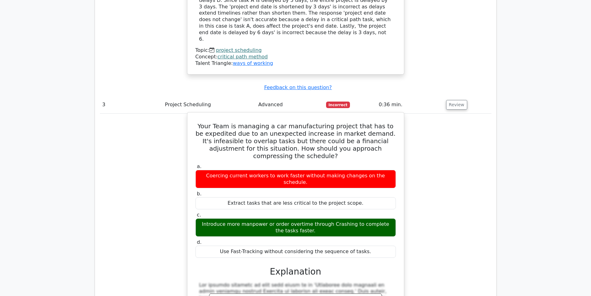
click at [344, 122] on h5 "Your Team is managing a car manufacturing project that has to be expedited due …" at bounding box center [296, 140] width 202 height 37
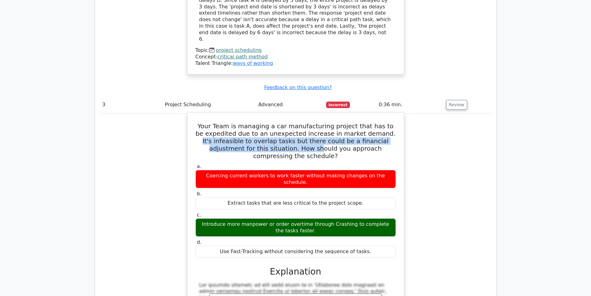
drag, startPoint x: 378, startPoint y: 71, endPoint x: 262, endPoint y: 84, distance: 117.1
click at [262, 122] on h5 "Your Team is managing a car manufacturing project that has to be expedited due …" at bounding box center [296, 140] width 202 height 37
click at [281, 122] on h5 "Your Team is managing a car manufacturing project that has to be expedited due …" at bounding box center [296, 140] width 202 height 37
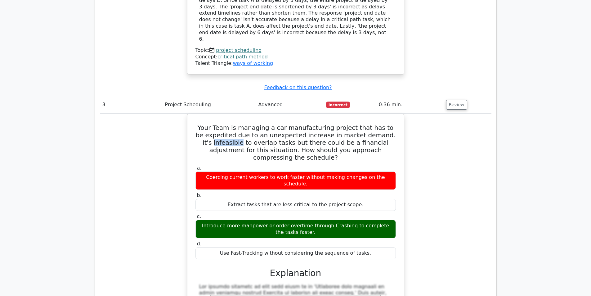
drag, startPoint x: 222, startPoint y: 81, endPoint x: 185, endPoint y: 83, distance: 37.9
click at [185, 114] on div "Your Team is managing a car manufacturing project that has to be expedited due …" at bounding box center [295, 276] width 391 height 325
copy h5 "infeasible"
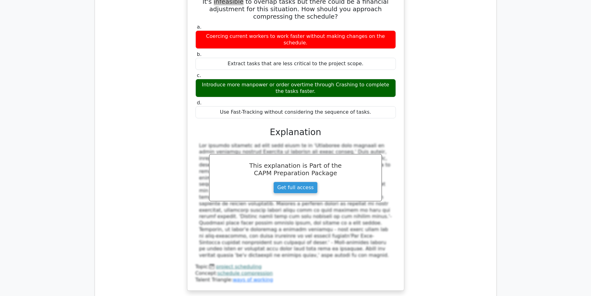
scroll to position [1193, 0]
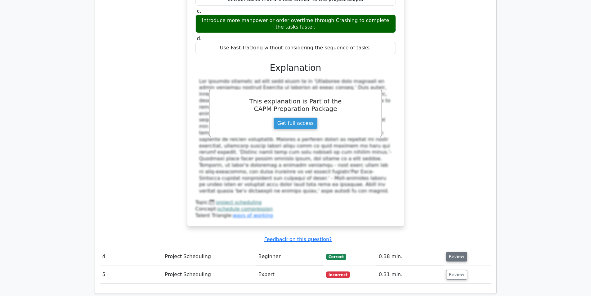
click at [460, 252] on button "Review" at bounding box center [456, 257] width 21 height 10
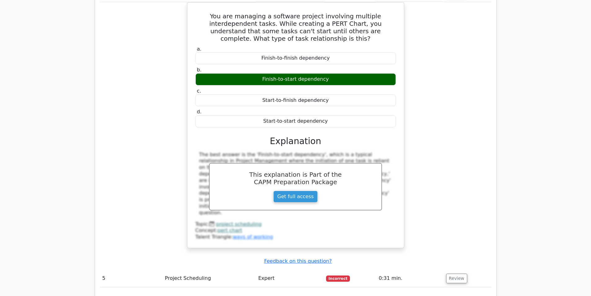
scroll to position [1545, 0]
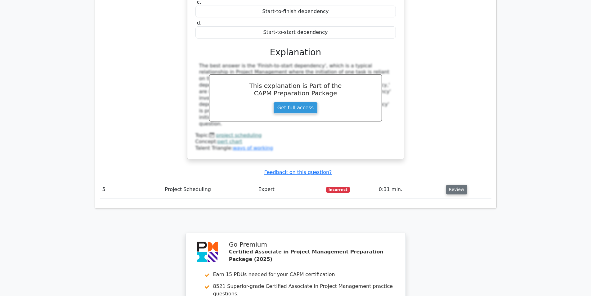
click at [453, 185] on button "Review" at bounding box center [456, 190] width 21 height 10
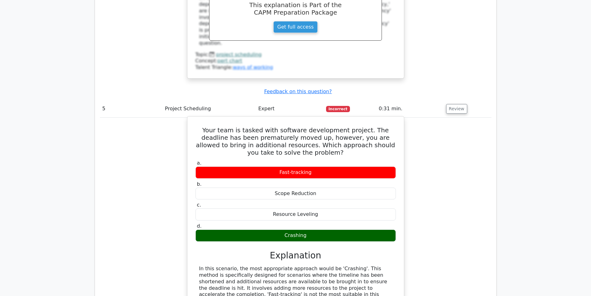
scroll to position [1635, 0]
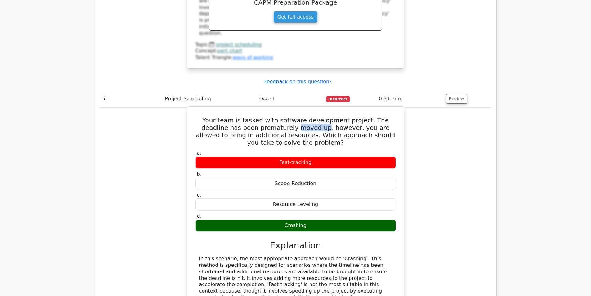
drag, startPoint x: 261, startPoint y: 37, endPoint x: 289, endPoint y: 39, distance: 27.7
click at [289, 116] on h5 "Your team is tasked with software development project. The deadline has been pr…" at bounding box center [296, 131] width 202 height 30
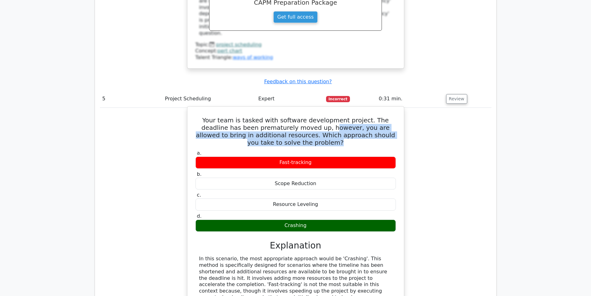
drag, startPoint x: 294, startPoint y: 37, endPoint x: 348, endPoint y: 51, distance: 56.4
click at [348, 116] on h5 "Your team is tasked with software development project. The deadline has been pr…" at bounding box center [296, 131] width 202 height 30
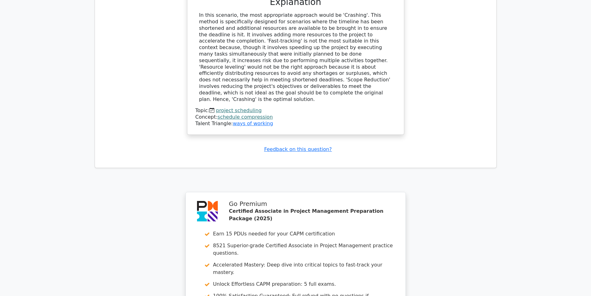
scroll to position [1932, 0]
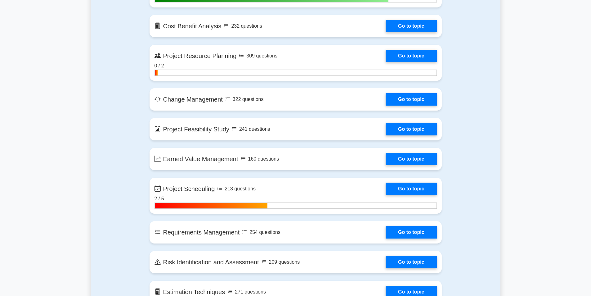
scroll to position [792, 0]
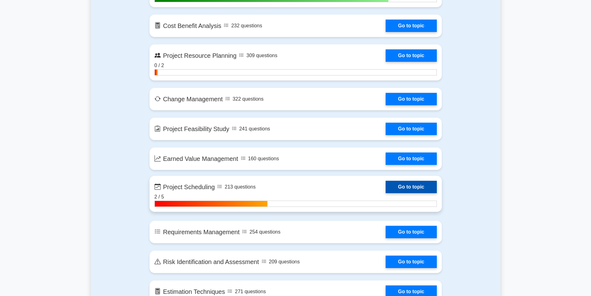
click at [386, 193] on link "Go to topic" at bounding box center [411, 187] width 51 height 12
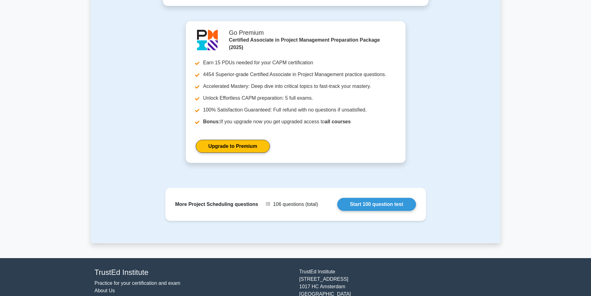
scroll to position [213, 0]
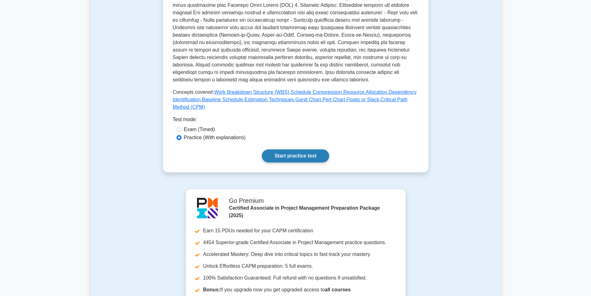
click at [306, 160] on link "Start practice test" at bounding box center [295, 155] width 67 height 13
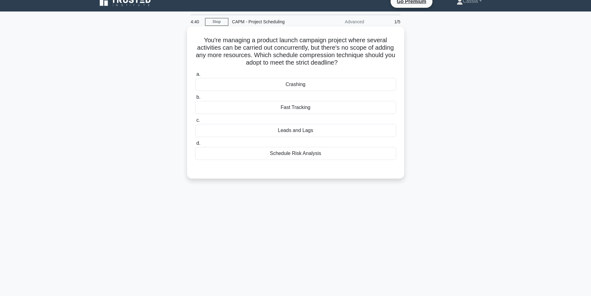
scroll to position [9, 0]
drag, startPoint x: 281, startPoint y: 54, endPoint x: 361, endPoint y: 74, distance: 83.2
click at [361, 74] on div "You're managing a product launch campaign project where several activities can …" at bounding box center [296, 102] width 212 height 147
click at [336, 111] on div "Fast Tracking" at bounding box center [295, 107] width 201 height 13
click at [195, 99] on input "b. Fast Tracking" at bounding box center [195, 97] width 0 height 4
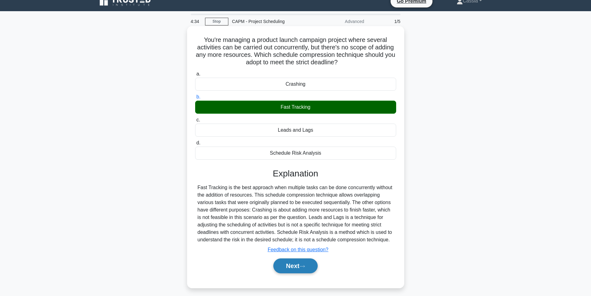
click at [302, 266] on icon at bounding box center [302, 266] width 5 height 2
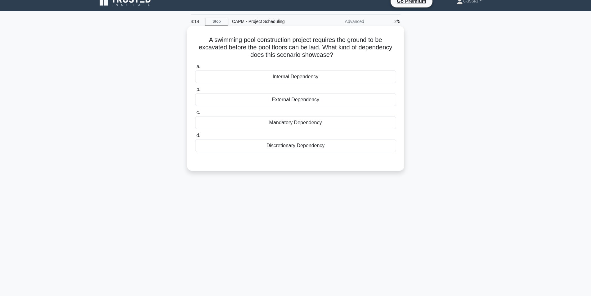
click at [308, 74] on div "Internal Dependency" at bounding box center [295, 76] width 201 height 13
click at [195, 69] on input "a. Internal Dependency" at bounding box center [195, 67] width 0 height 4
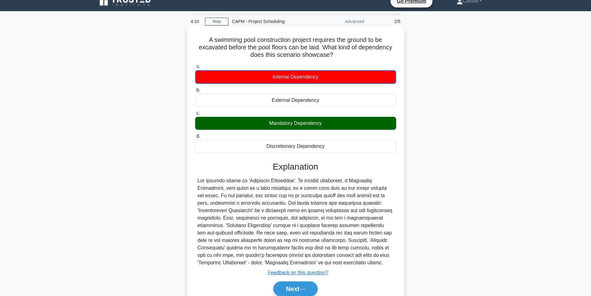
scroll to position [43, 0]
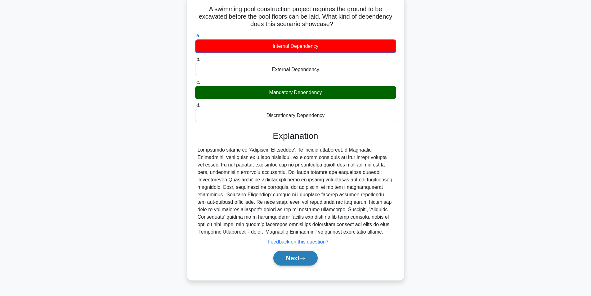
click at [288, 264] on button "Next" at bounding box center [295, 257] width 44 height 15
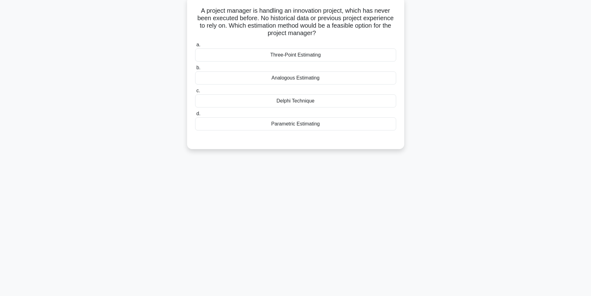
scroll to position [0, 0]
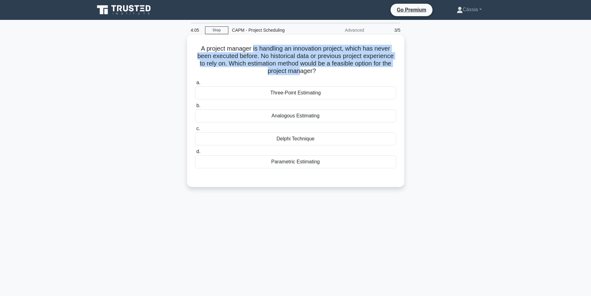
drag, startPoint x: 251, startPoint y: 50, endPoint x: 304, endPoint y: 69, distance: 56.1
click at [304, 69] on h5 "A project manager is handling an innovation project, which has never been execu…" at bounding box center [296, 60] width 202 height 30
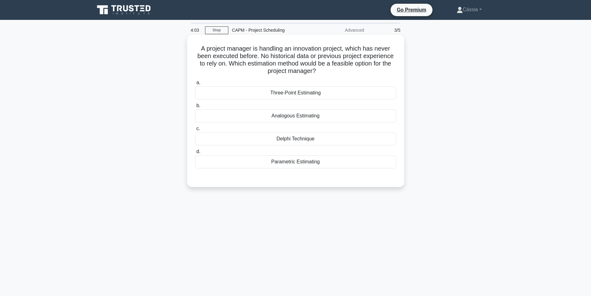
click at [319, 72] on icon ".spinner_0XTQ{transform-origin:center;animation:spinner_y6GP .75s linear infini…" at bounding box center [319, 71] width 7 height 7
drag, startPoint x: 258, startPoint y: 54, endPoint x: 329, endPoint y: 74, distance: 74.1
click at [329, 74] on h5 "A project manager is handling an innovation project, which has never been execu…" at bounding box center [296, 60] width 202 height 30
click at [266, 61] on h5 "A project manager is handling an innovation project, which has never been execu…" at bounding box center [296, 60] width 202 height 30
click at [307, 161] on div "Parametric Estimating" at bounding box center [295, 161] width 201 height 13
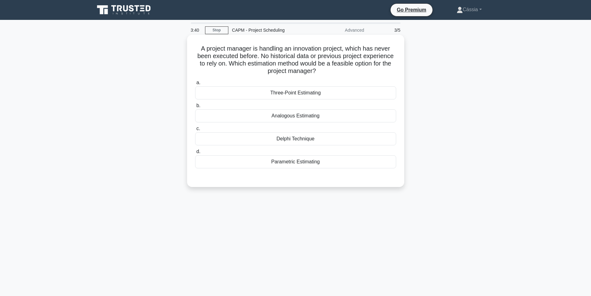
click at [195, 154] on input "d. Parametric Estimating" at bounding box center [195, 152] width 0 height 4
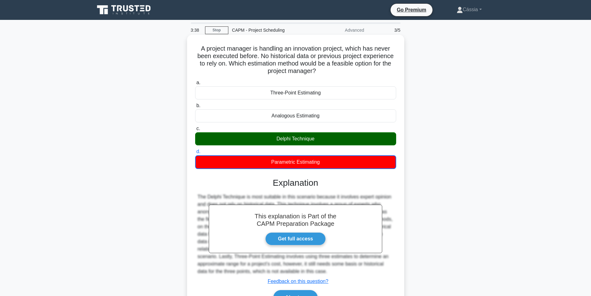
scroll to position [39, 0]
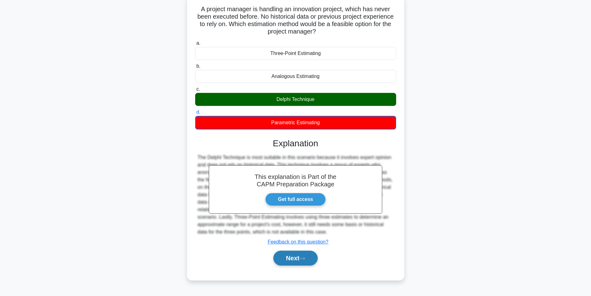
click at [292, 251] on button "Next" at bounding box center [295, 257] width 44 height 15
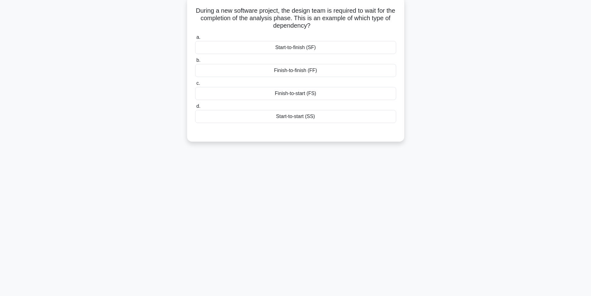
scroll to position [0, 0]
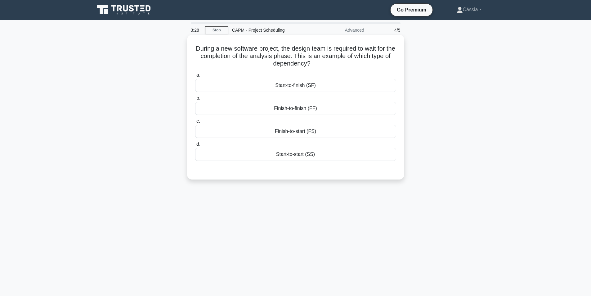
drag, startPoint x: 303, startPoint y: 56, endPoint x: 317, endPoint y: 67, distance: 17.7
click at [317, 67] on h5 "During a new software project, the design team is required to wait for the comp…" at bounding box center [296, 56] width 202 height 23
click at [315, 134] on div "Finish-to-start (FS)" at bounding box center [295, 131] width 201 height 13
click at [195, 123] on input "c. Finish-to-start (FS)" at bounding box center [195, 121] width 0 height 4
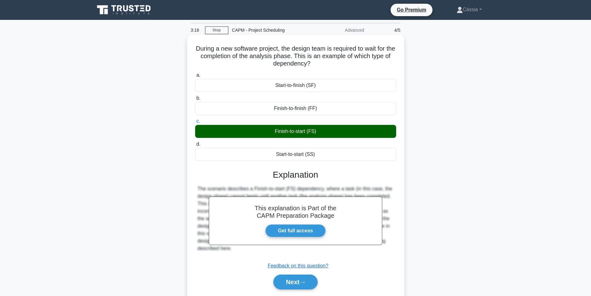
scroll to position [39, 0]
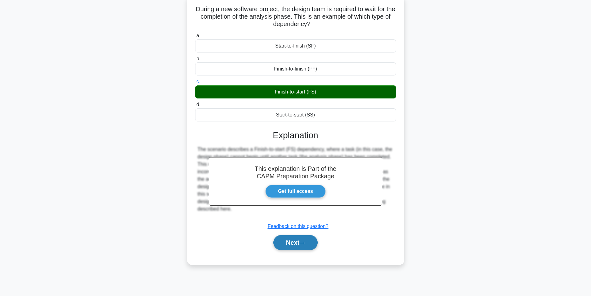
click at [289, 241] on button "Next" at bounding box center [295, 242] width 44 height 15
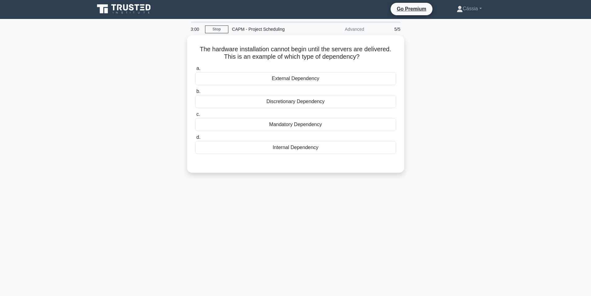
scroll to position [1, 0]
click at [334, 126] on div "Mandatory Dependency" at bounding box center [295, 123] width 201 height 13
click at [195, 115] on input "c. Mandatory Dependency" at bounding box center [195, 113] width 0 height 4
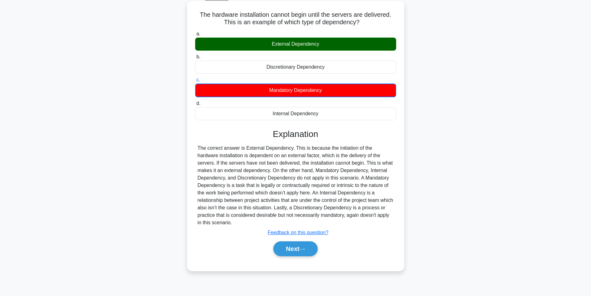
scroll to position [34, 0]
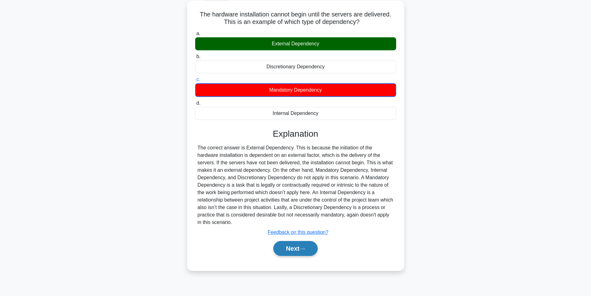
click at [313, 241] on button "Next" at bounding box center [295, 248] width 44 height 15
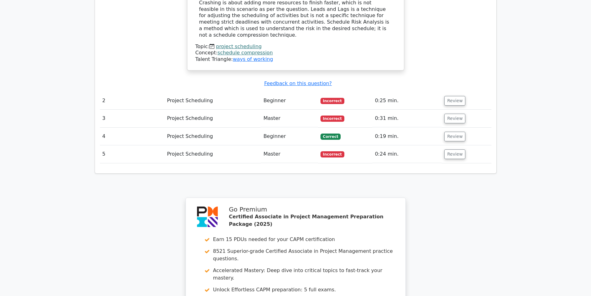
scroll to position [822, 0]
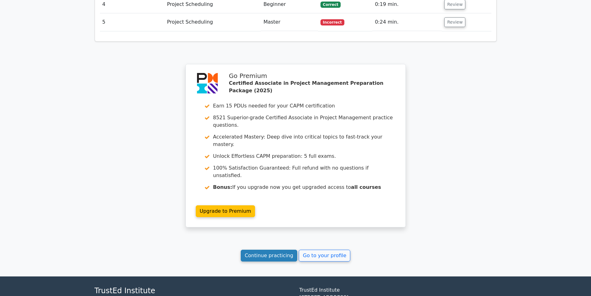
click at [280, 249] on link "Continue practicing" at bounding box center [269, 255] width 57 height 12
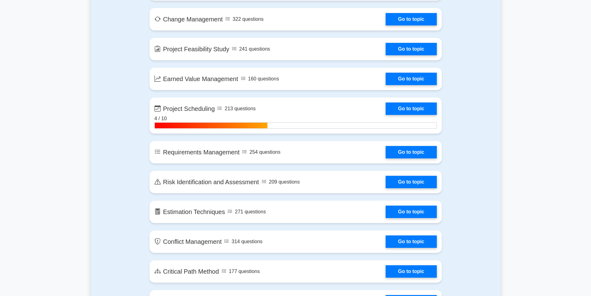
scroll to position [872, 0]
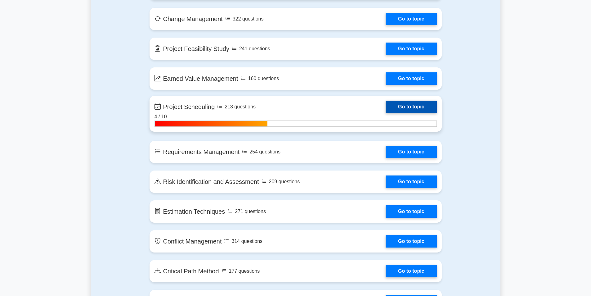
click at [386, 107] on link "Go to topic" at bounding box center [411, 107] width 51 height 12
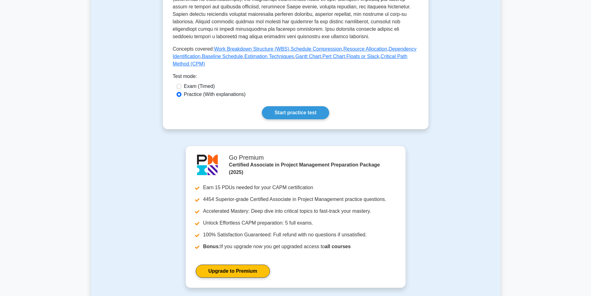
scroll to position [256, 0]
click at [308, 112] on link "Start practice test" at bounding box center [295, 112] width 67 height 13
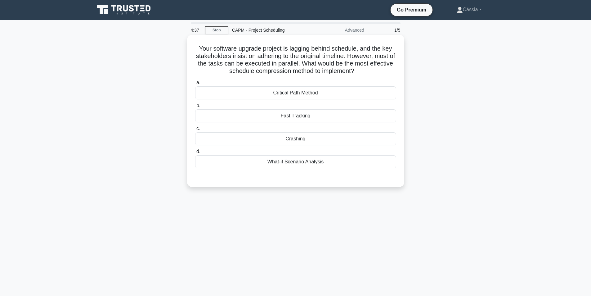
click at [304, 119] on div "Fast Tracking" at bounding box center [295, 115] width 201 height 13
click at [195, 108] on input "b. Fast Tracking" at bounding box center [195, 106] width 0 height 4
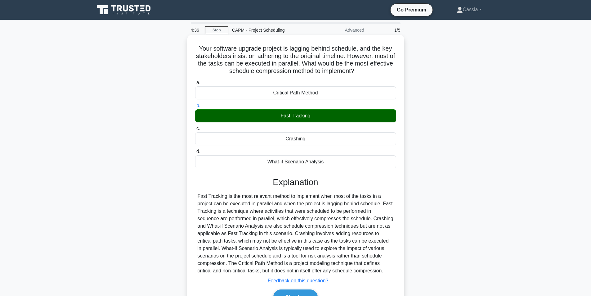
scroll to position [39, 0]
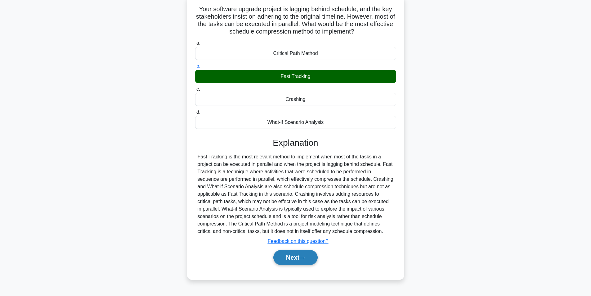
click at [297, 259] on button "Next" at bounding box center [295, 257] width 44 height 15
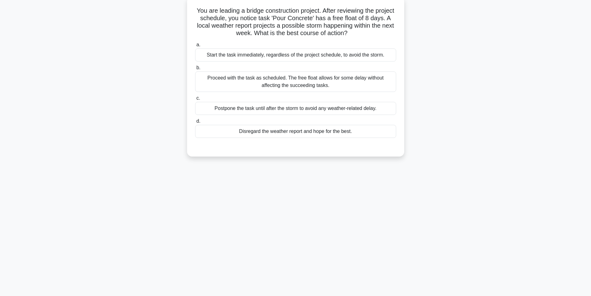
scroll to position [0, 0]
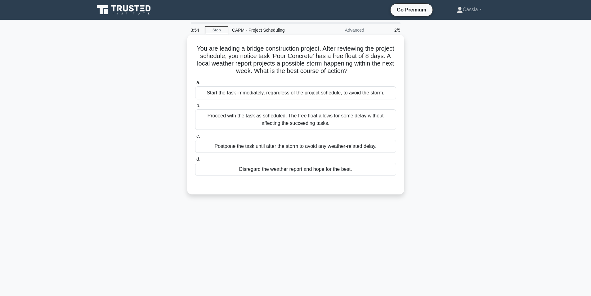
click at [251, 126] on div "Proceed with the task as scheduled. The free float allows for some delay withou…" at bounding box center [295, 119] width 201 height 20
click at [195, 108] on input "b. Proceed with the task as scheduled. The free float allows for some delay wit…" at bounding box center [195, 106] width 0 height 4
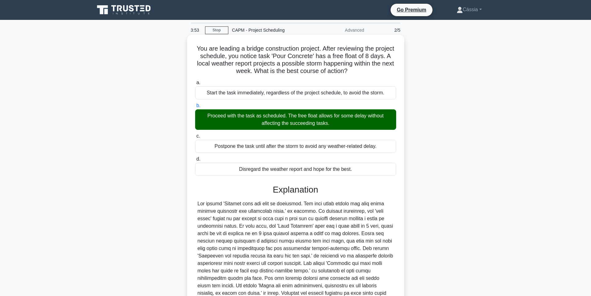
scroll to position [65, 0]
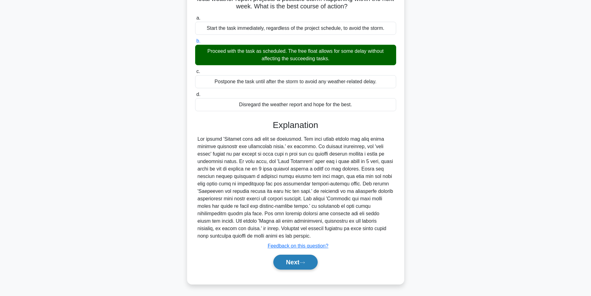
click at [291, 262] on button "Next" at bounding box center [295, 261] width 44 height 15
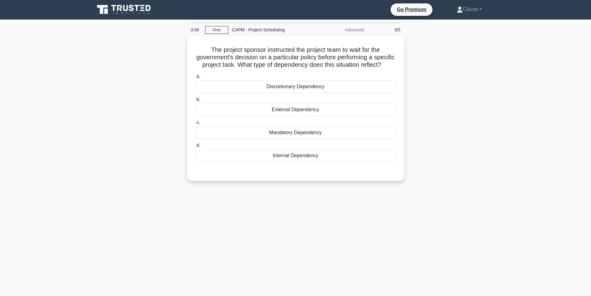
scroll to position [0, 0]
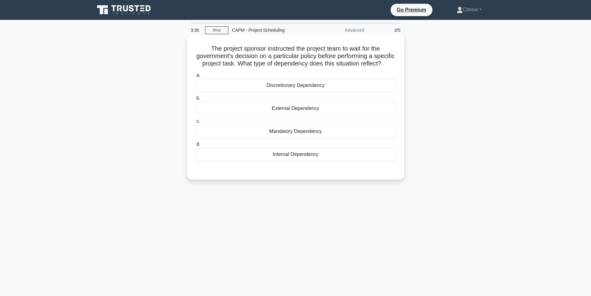
click at [278, 115] on div "External Dependency" at bounding box center [295, 108] width 201 height 13
click at [195, 100] on input "b. External Dependency" at bounding box center [195, 98] width 0 height 4
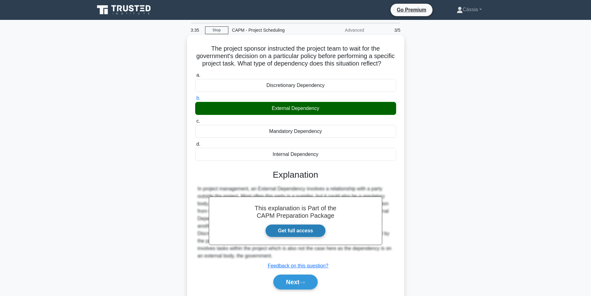
scroll to position [39, 0]
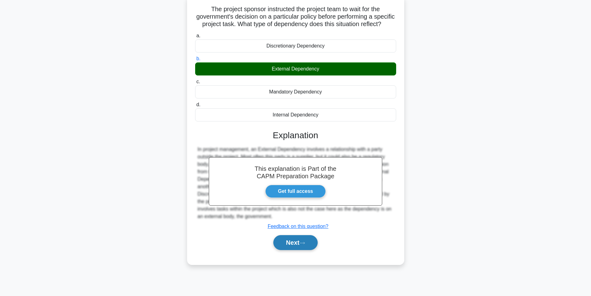
click at [280, 248] on button "Next" at bounding box center [295, 242] width 44 height 15
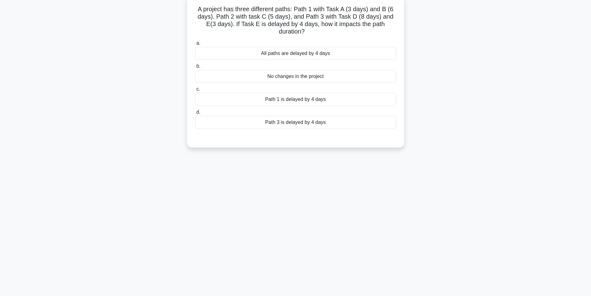
scroll to position [0, 0]
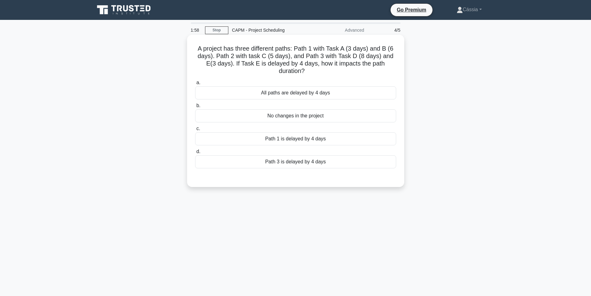
click at [308, 165] on div "Path 3 is delayed by 4 days" at bounding box center [295, 161] width 201 height 13
click at [195, 154] on input "d. Path 3 is delayed by 4 days" at bounding box center [195, 152] width 0 height 4
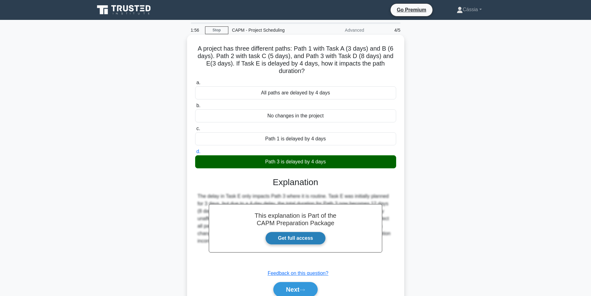
scroll to position [39, 0]
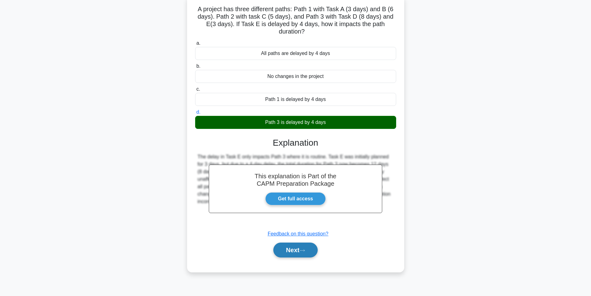
click at [298, 248] on button "Next" at bounding box center [295, 249] width 44 height 15
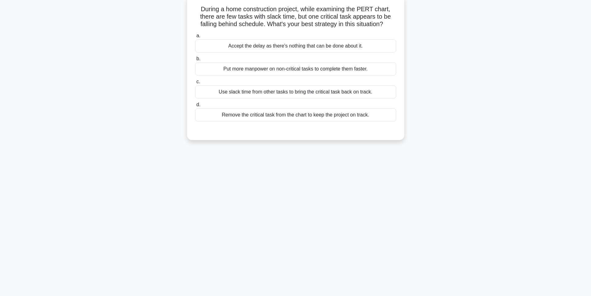
scroll to position [0, 0]
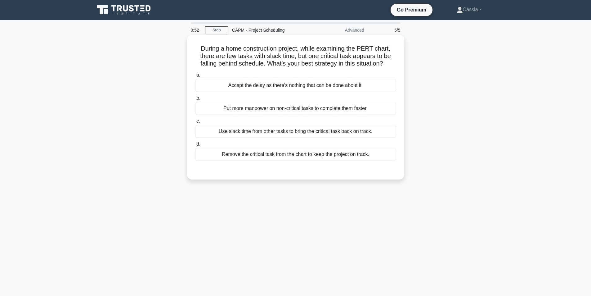
click at [358, 136] on div "Use slack time from other tasks to bring the critical task back on track." at bounding box center [295, 131] width 201 height 13
click at [195, 123] on input "c. Use slack time from other tasks to bring the critical task back on track." at bounding box center [195, 121] width 0 height 4
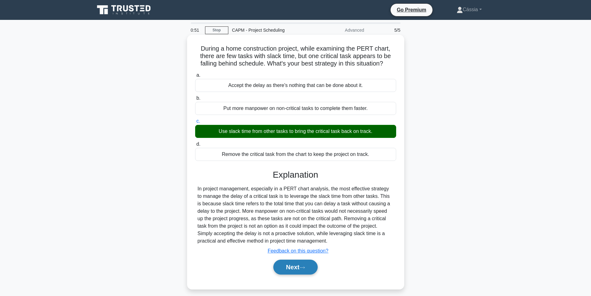
click at [296, 271] on button "Next" at bounding box center [295, 266] width 44 height 15
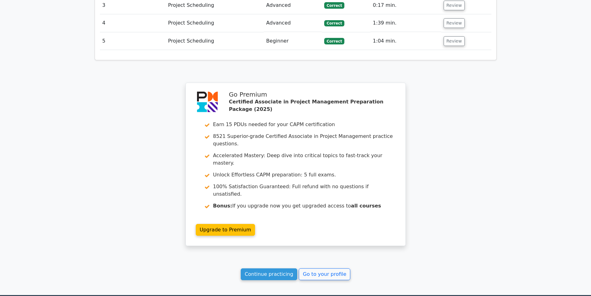
scroll to position [834, 0]
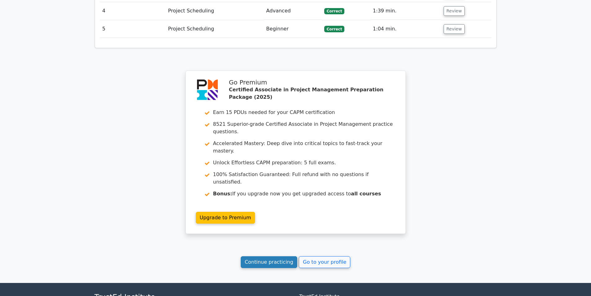
click at [273, 256] on link "Continue practicing" at bounding box center [269, 262] width 57 height 12
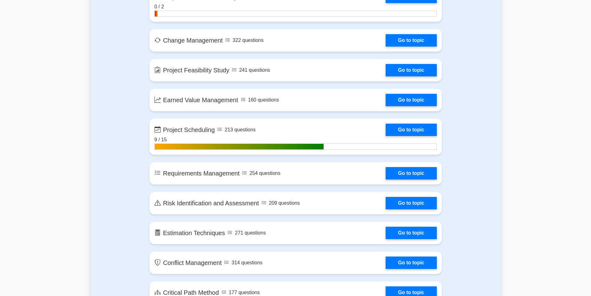
scroll to position [851, 0]
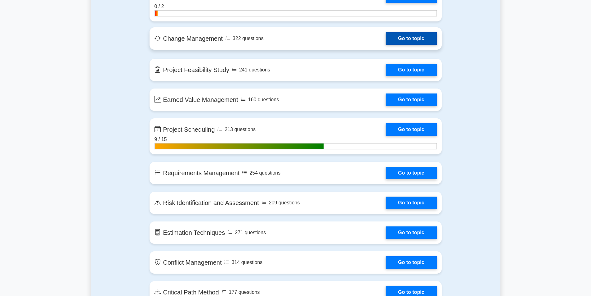
click at [386, 37] on link "Go to topic" at bounding box center [411, 38] width 51 height 12
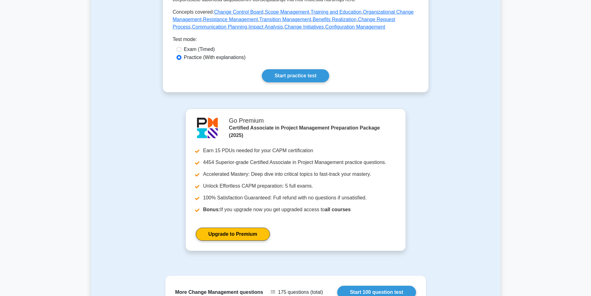
scroll to position [396, 0]
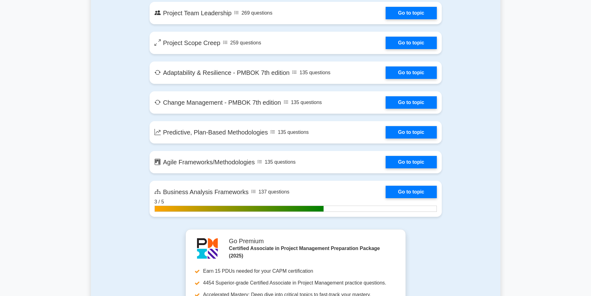
scroll to position [1353, 0]
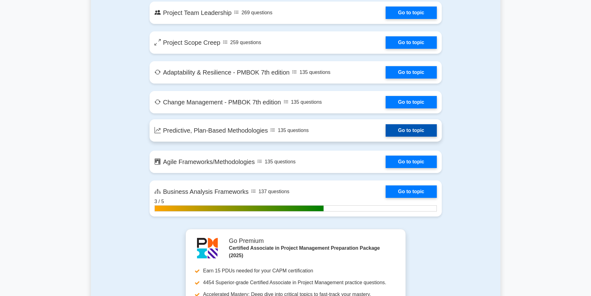
click at [386, 129] on link "Go to topic" at bounding box center [411, 130] width 51 height 12
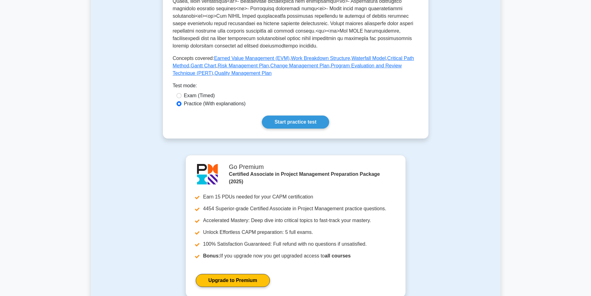
scroll to position [269, 0]
click at [315, 123] on link "Start practice test" at bounding box center [295, 122] width 67 height 13
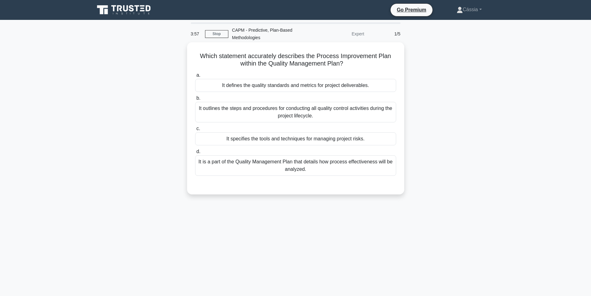
click at [345, 166] on div "It is a part of the Quality Management Plan that details how process effectiven…" at bounding box center [295, 165] width 201 height 20
click at [195, 154] on input "d. It is a part of the Quality Management Plan that details how process effecti…" at bounding box center [195, 152] width 0 height 4
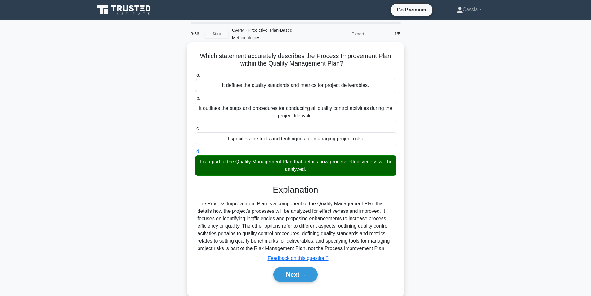
scroll to position [39, 0]
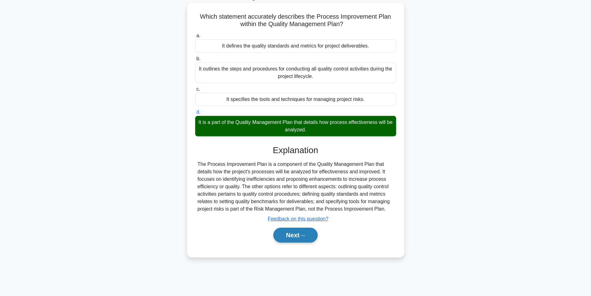
click at [303, 237] on icon at bounding box center [302, 235] width 6 height 3
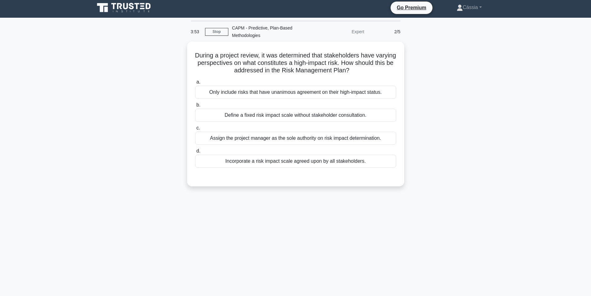
scroll to position [2, 0]
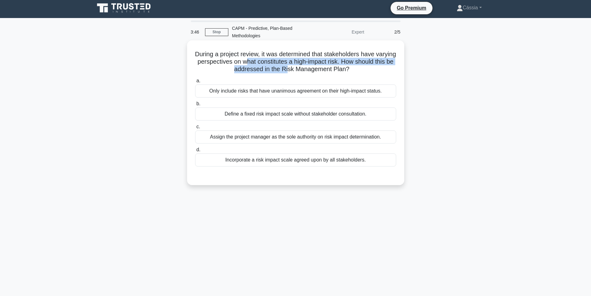
drag, startPoint x: 275, startPoint y: 65, endPoint x: 308, endPoint y: 66, distance: 33.8
click at [308, 66] on h5 "During a project review, it was determined that stakeholders have varying persp…" at bounding box center [296, 61] width 202 height 23
click at [298, 141] on div "Assign the project manager as the sole authority on risk impact determination." at bounding box center [295, 136] width 201 height 13
click at [195, 129] on input "c. Assign the project manager as the sole authority on risk impact determinatio…" at bounding box center [195, 127] width 0 height 4
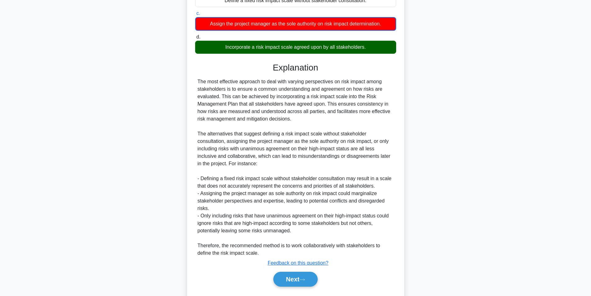
scroll to position [132, 0]
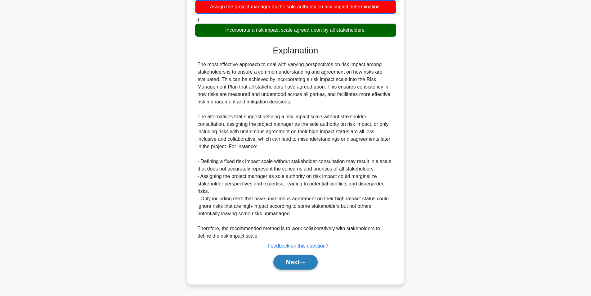
click at [300, 260] on button "Next" at bounding box center [295, 261] width 44 height 15
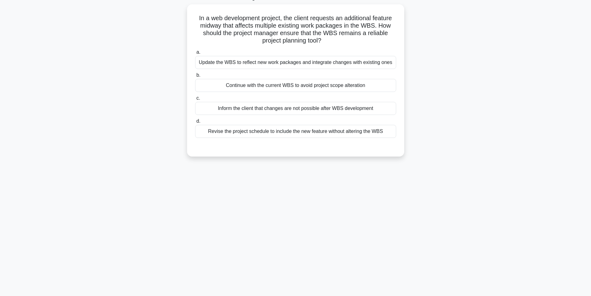
scroll to position [0, 0]
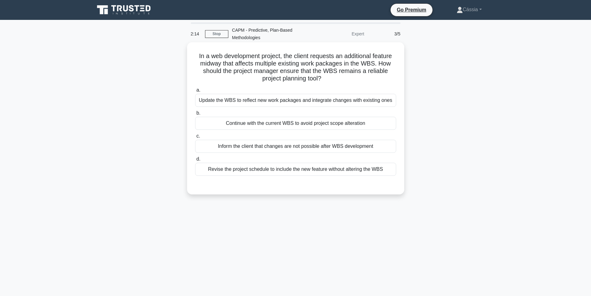
click at [239, 103] on div "Update the WBS to reflect new work packages and integrate changes with existing…" at bounding box center [295, 100] width 201 height 13
click at [195, 92] on input "a. Update the WBS to reflect new work packages and integrate changes with exist…" at bounding box center [195, 90] width 0 height 4
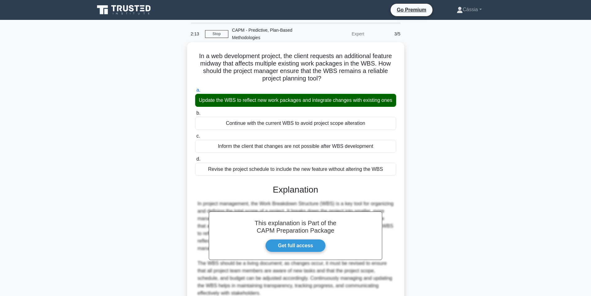
scroll to position [124, 0]
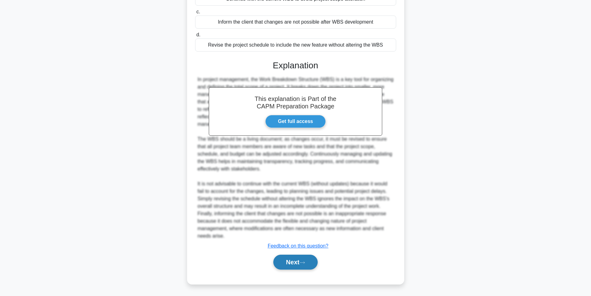
click at [318, 267] on button "Next" at bounding box center [295, 261] width 44 height 15
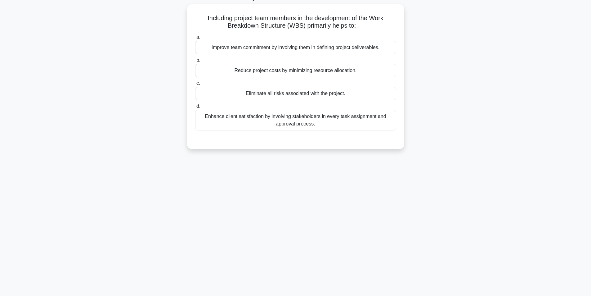
scroll to position [0, 0]
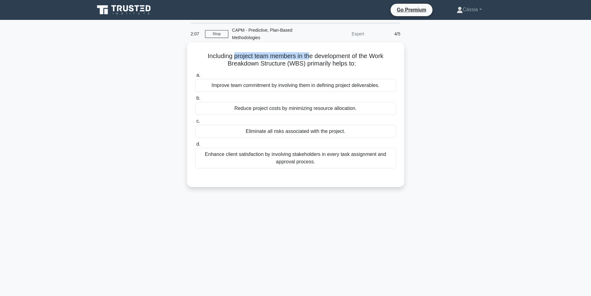
drag, startPoint x: 232, startPoint y: 57, endPoint x: 311, endPoint y: 56, distance: 79.1
click at [311, 56] on h5 "Including project team members in the development of the Work Breakdown Structu…" at bounding box center [296, 60] width 202 height 16
click at [315, 60] on h5 "Including project team members in the development of the Work Breakdown Structu…" at bounding box center [296, 60] width 202 height 16
click at [312, 89] on div "Improve team commitment by involving them in defining project deliverables." at bounding box center [295, 85] width 201 height 13
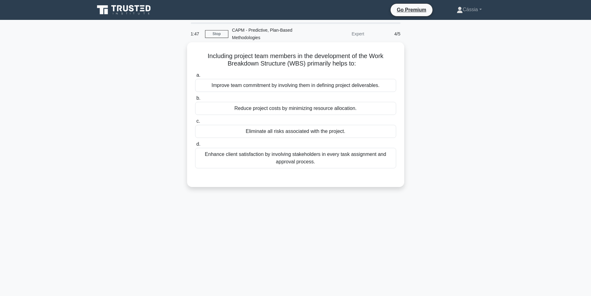
click at [195, 77] on input "a. Improve team commitment by involving them in defining project deliverables." at bounding box center [195, 75] width 0 height 4
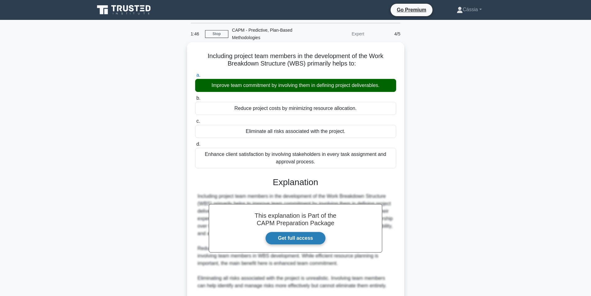
scroll to position [80, 0]
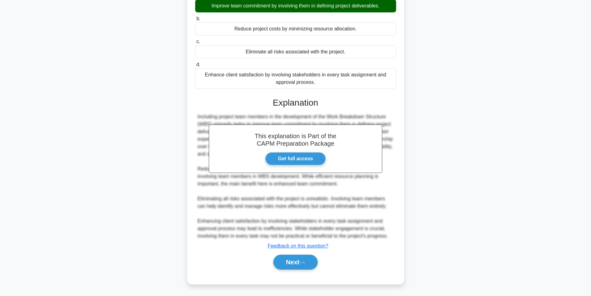
click at [307, 253] on div "Next" at bounding box center [295, 262] width 201 height 20
click at [307, 257] on button "Next" at bounding box center [295, 261] width 44 height 15
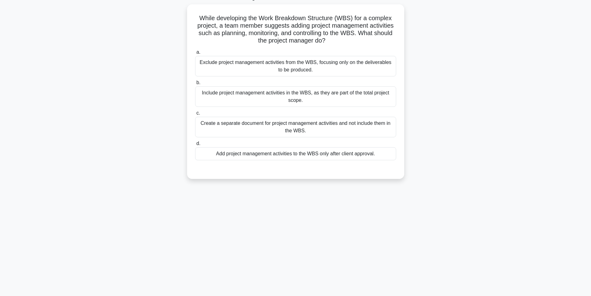
scroll to position [0, 0]
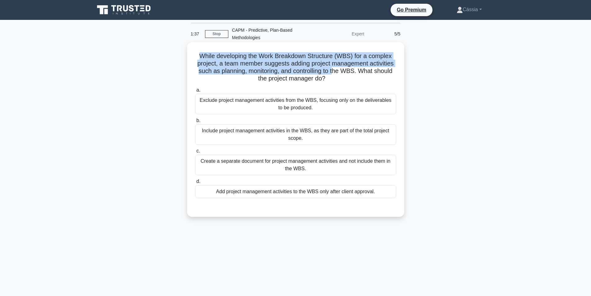
drag, startPoint x: 199, startPoint y: 56, endPoint x: 338, endPoint y: 68, distance: 139.9
click at [338, 68] on h5 "While developing the Work Breakdown Structure (WBS) for a complex project, a te…" at bounding box center [296, 67] width 202 height 30
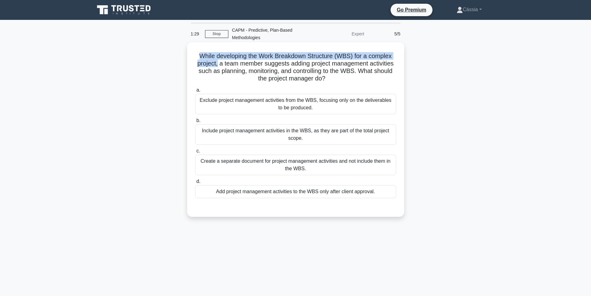
drag, startPoint x: 197, startPoint y: 55, endPoint x: 216, endPoint y: 64, distance: 21.5
click at [216, 64] on h5 "While developing the Work Breakdown Structure (WBS) for a complex project, a te…" at bounding box center [296, 67] width 202 height 30
click at [232, 66] on h5 "While developing the Work Breakdown Structure (WBS) for a complex project, a te…" at bounding box center [296, 67] width 202 height 30
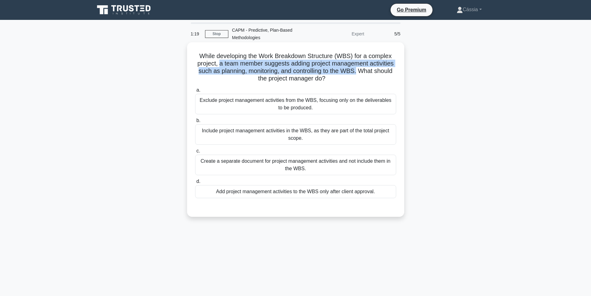
drag, startPoint x: 218, startPoint y: 64, endPoint x: 358, endPoint y: 71, distance: 140.1
click at [358, 71] on h5 "While developing the Work Breakdown Structure (WBS) for a complex project, a te…" at bounding box center [296, 67] width 202 height 30
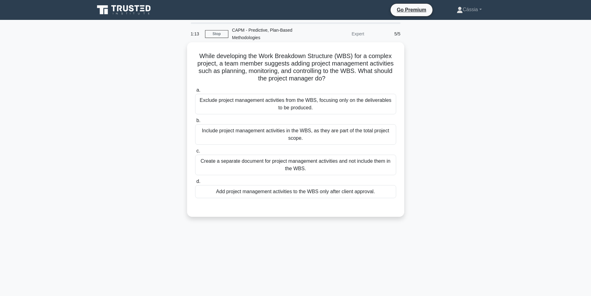
drag, startPoint x: 313, startPoint y: 76, endPoint x: 290, endPoint y: 73, distance: 23.1
click at [290, 73] on h5 "While developing the Work Breakdown Structure (WBS) for a complex project, a te…" at bounding box center [296, 67] width 202 height 30
click at [260, 139] on div "Include project management activities in the WBS, as they are part of the total…" at bounding box center [295, 134] width 201 height 20
click at [195, 123] on input "b. Include project management activities in the WBS, as they are part of the to…" at bounding box center [195, 121] width 0 height 4
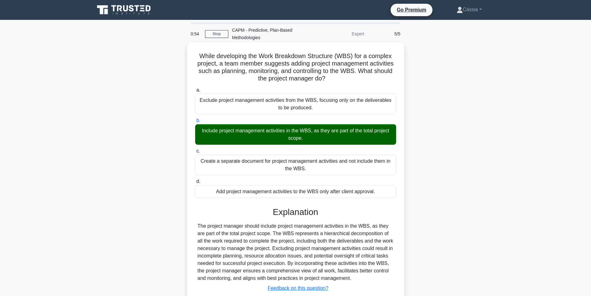
scroll to position [42, 0]
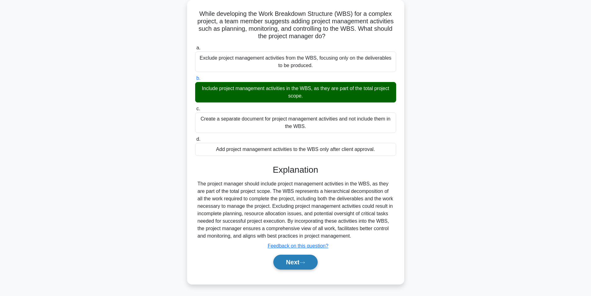
click at [308, 265] on button "Next" at bounding box center [295, 261] width 44 height 15
